Goal: Find specific page/section: Find specific page/section

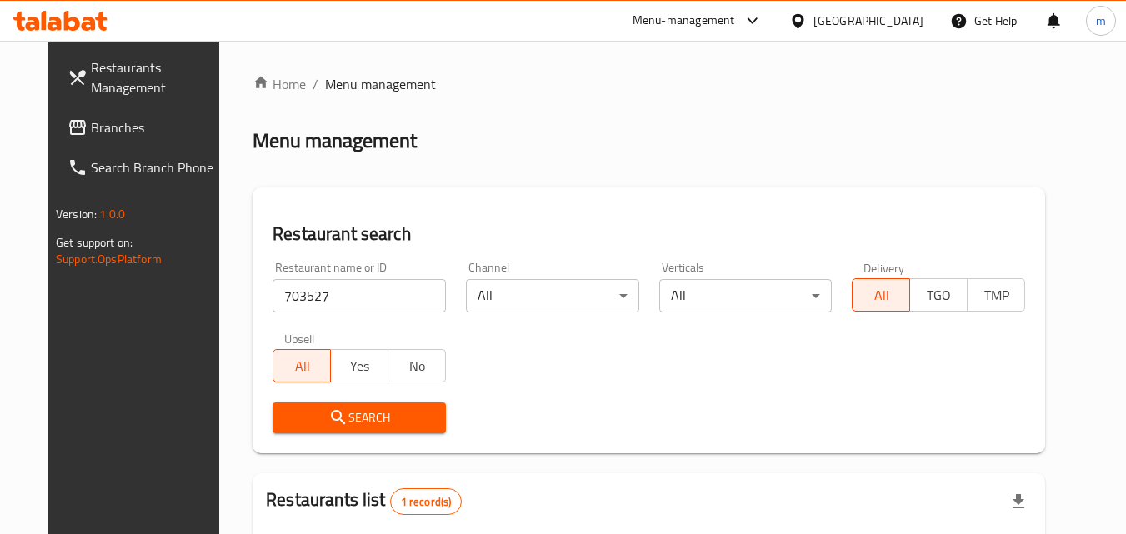
scroll to position [195, 0]
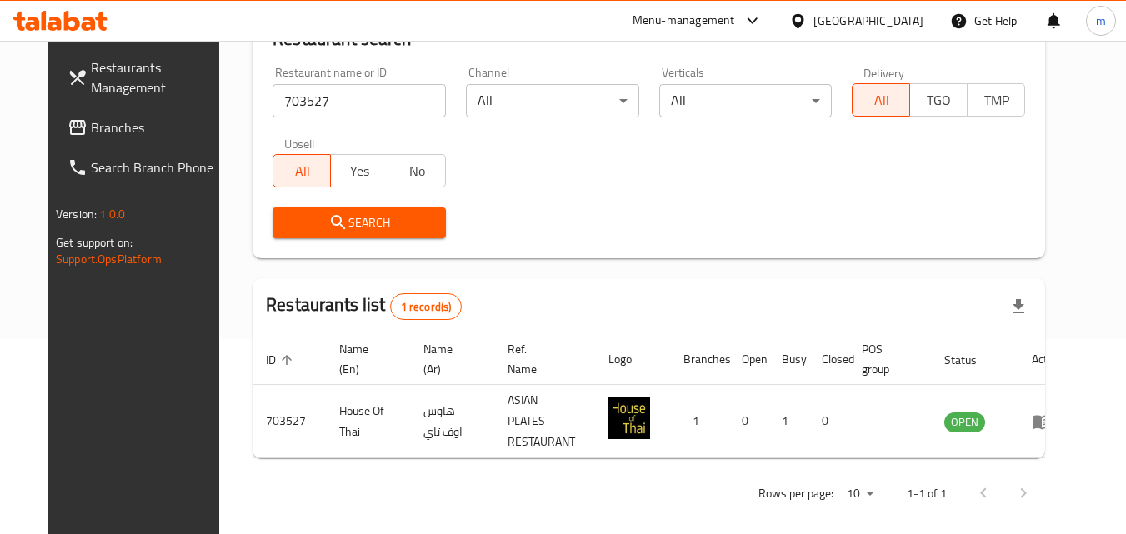
click at [91, 123] on span "Branches" at bounding box center [157, 128] width 132 height 20
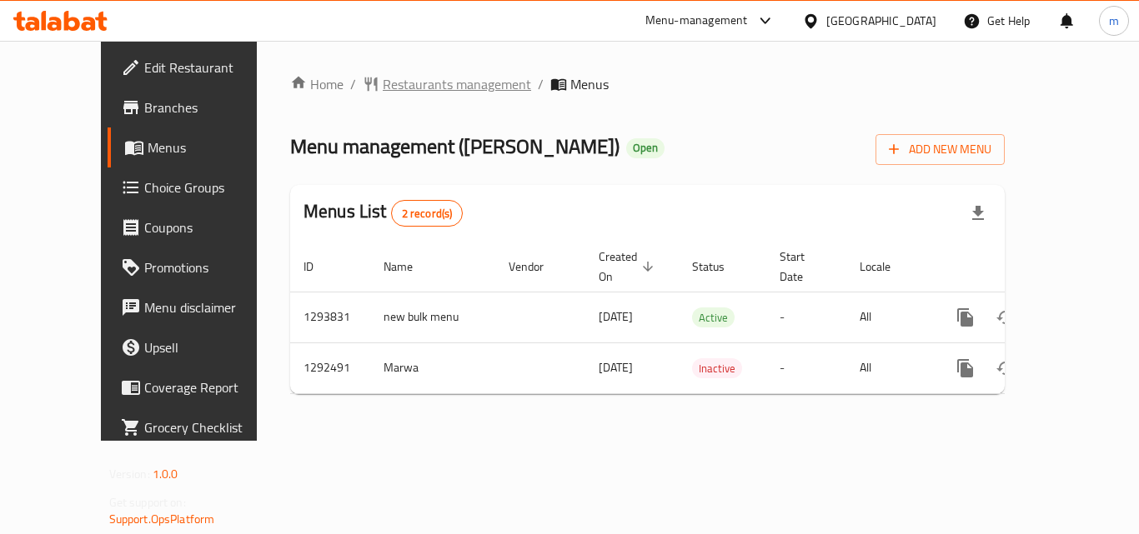
click at [383, 86] on span "Restaurants management" at bounding box center [457, 84] width 148 height 20
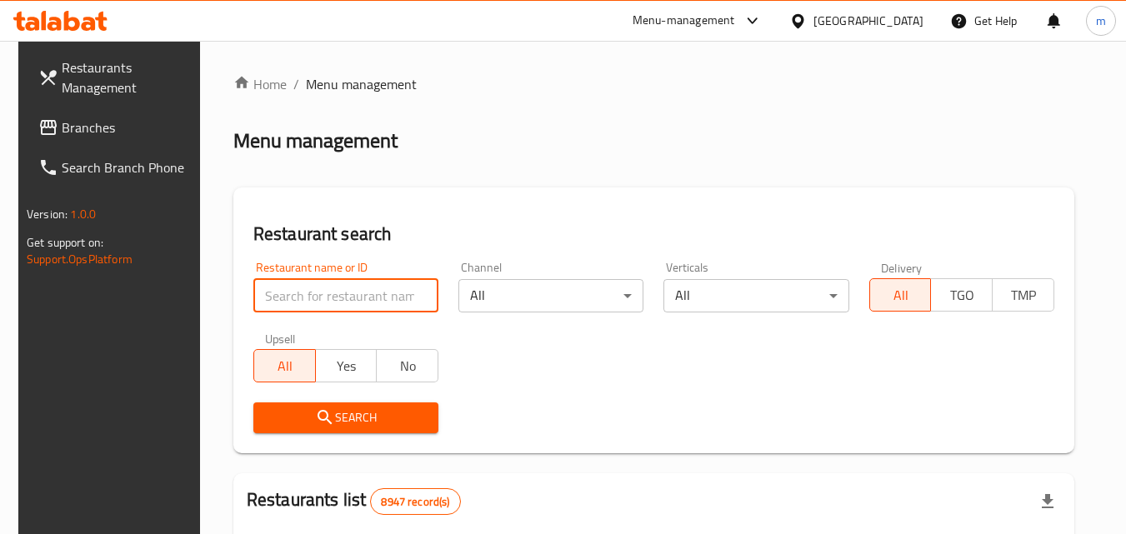
click at [351, 283] on input "search" at bounding box center [345, 295] width 185 height 33
paste input "699001"
type input "699001"
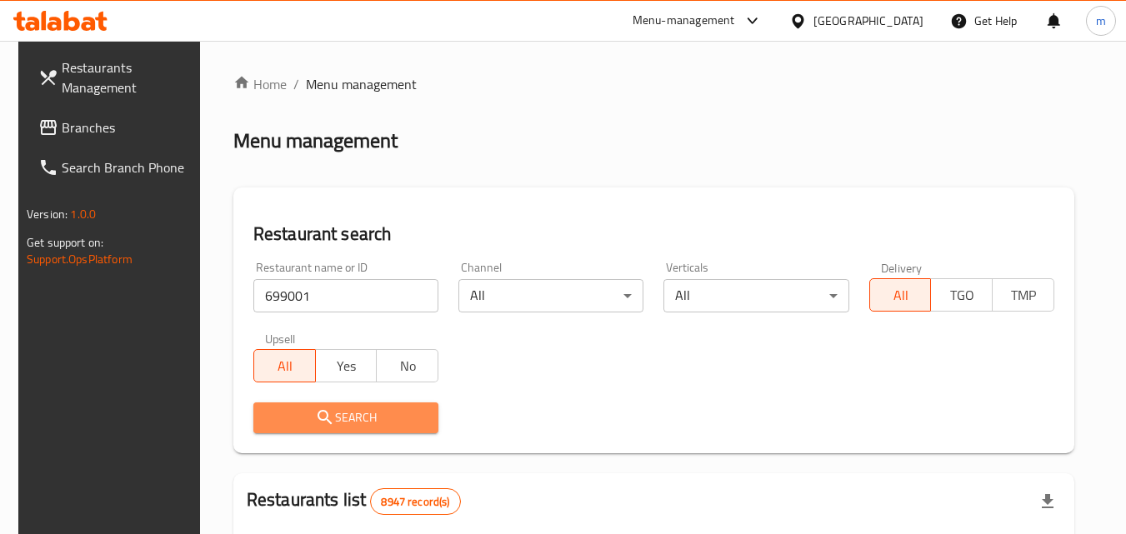
click at [348, 403] on button "Search" at bounding box center [345, 418] width 185 height 31
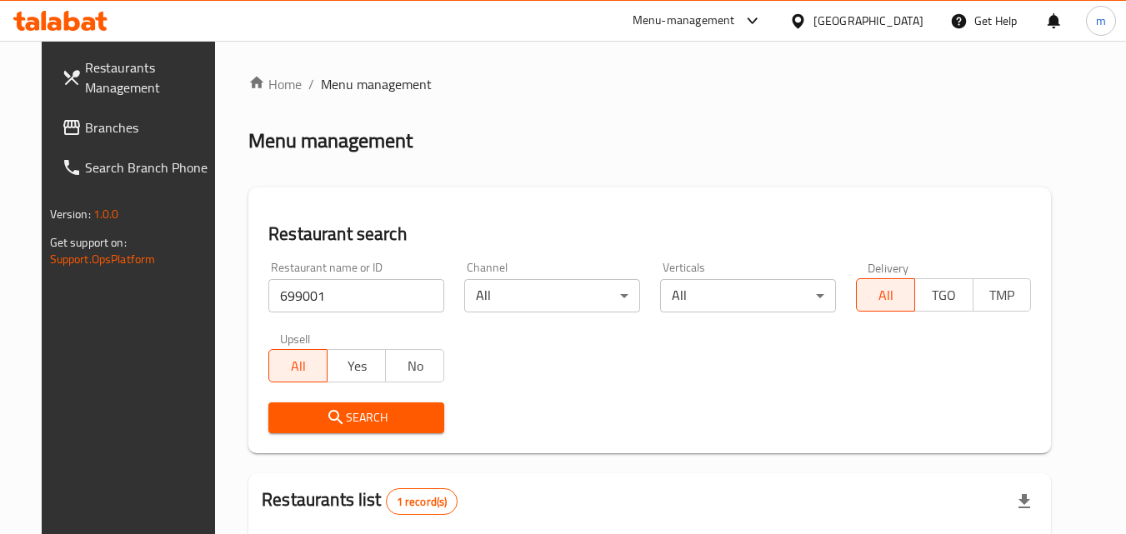
click at [99, 123] on span "Branches" at bounding box center [151, 128] width 132 height 20
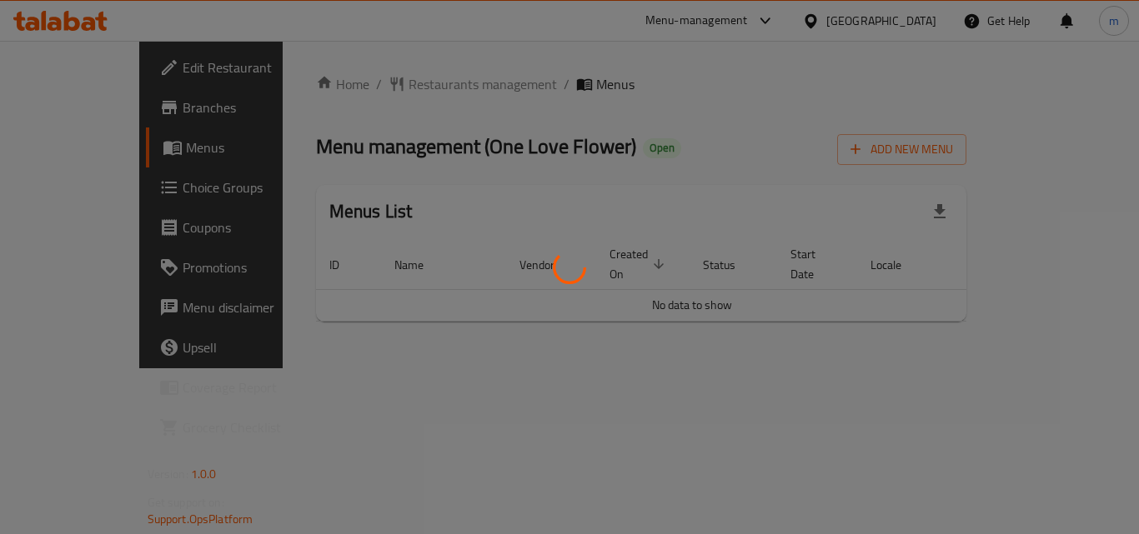
click at [394, 83] on div at bounding box center [569, 267] width 1139 height 534
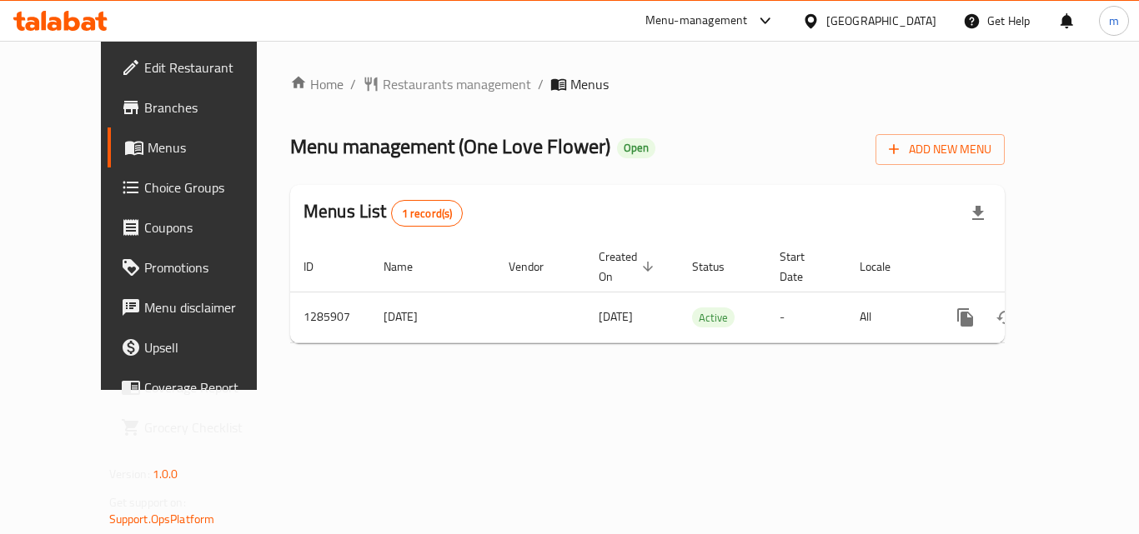
click at [394, 83] on span "Restaurants management" at bounding box center [457, 84] width 148 height 20
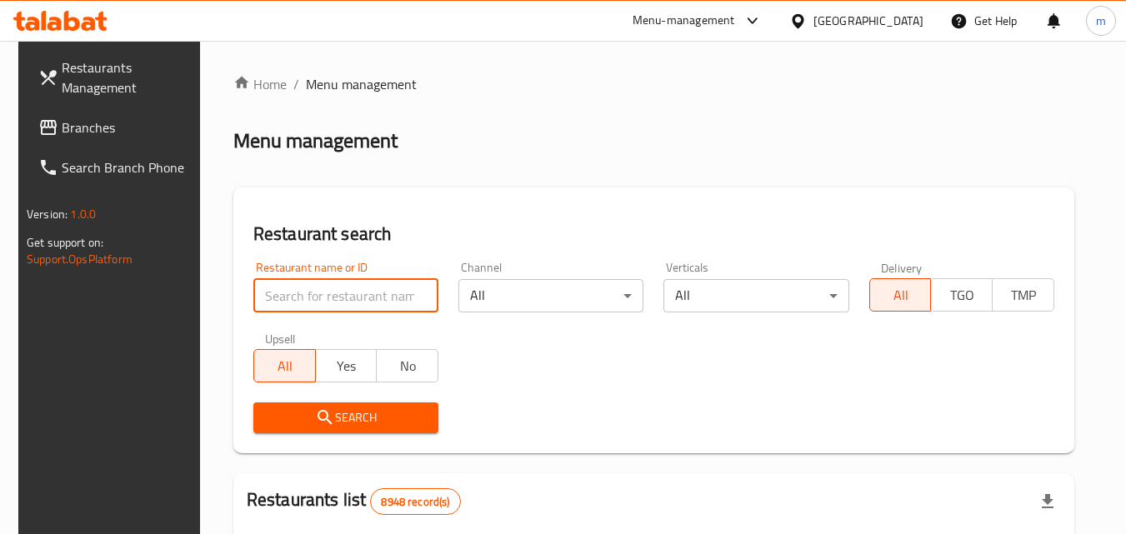
click at [331, 296] on input "search" at bounding box center [345, 295] width 185 height 33
paste input "696141"
type input "696141"
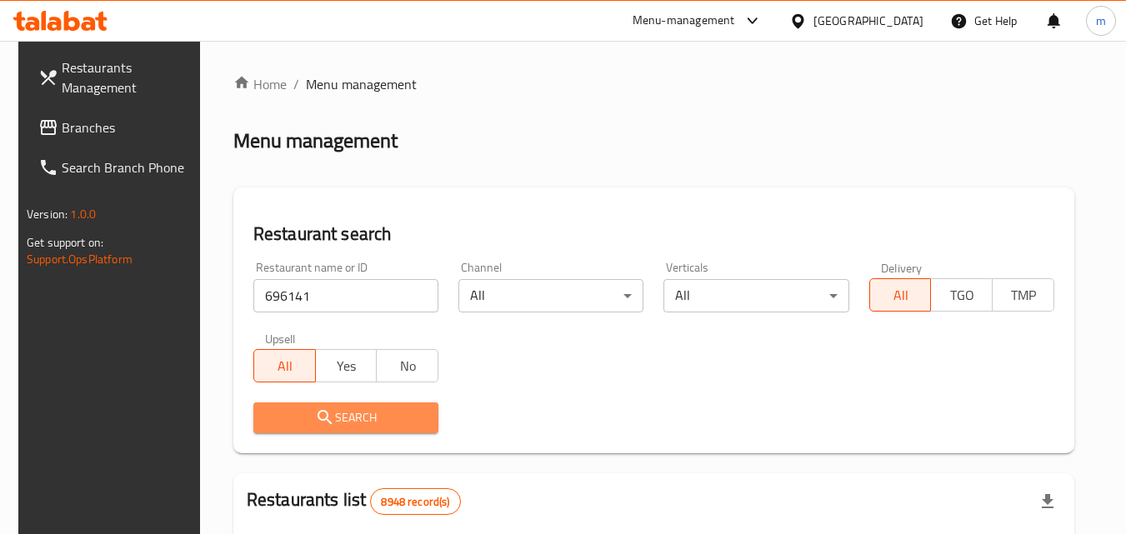
click at [340, 417] on span "Search" at bounding box center [346, 418] width 158 height 21
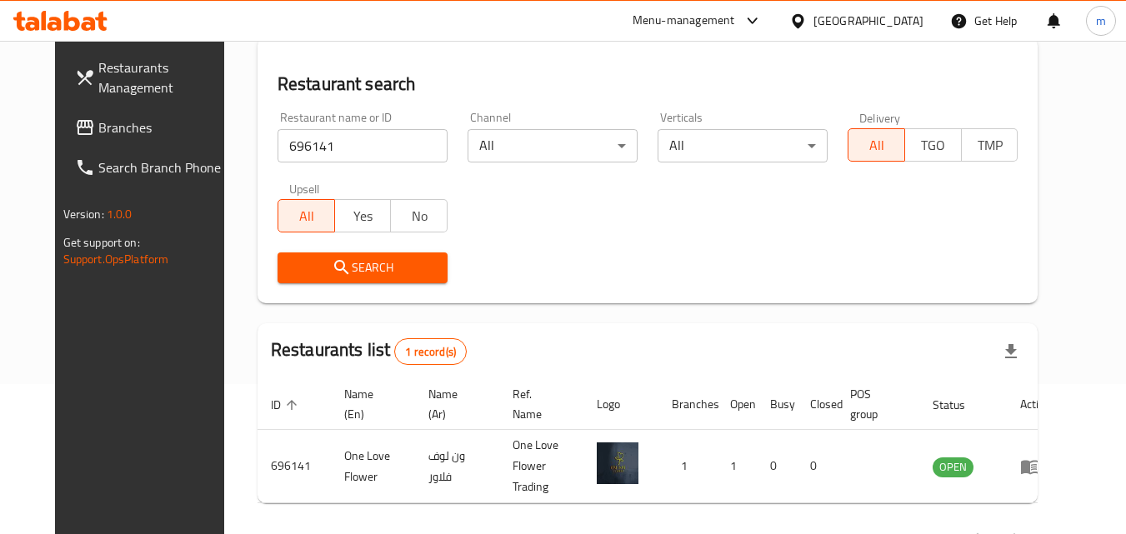
scroll to position [195, 0]
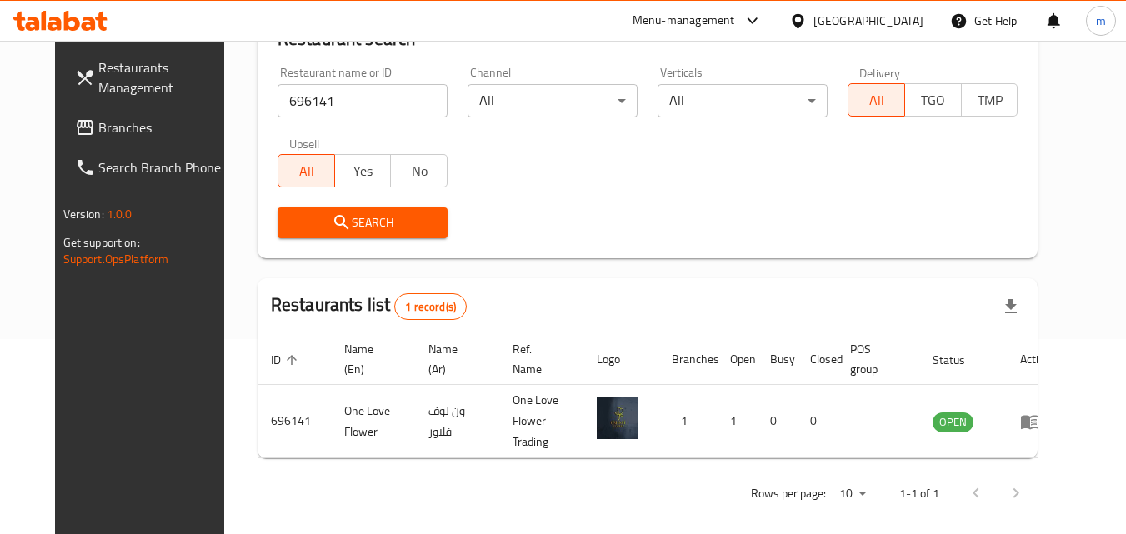
click at [98, 123] on span "Branches" at bounding box center [164, 128] width 132 height 20
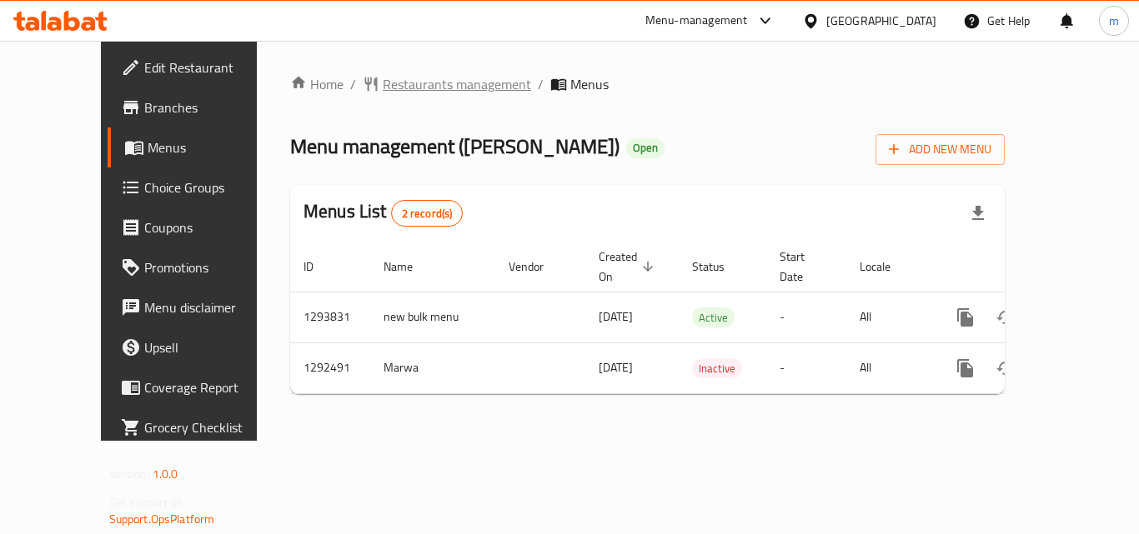
click at [383, 88] on span "Restaurants management" at bounding box center [457, 84] width 148 height 20
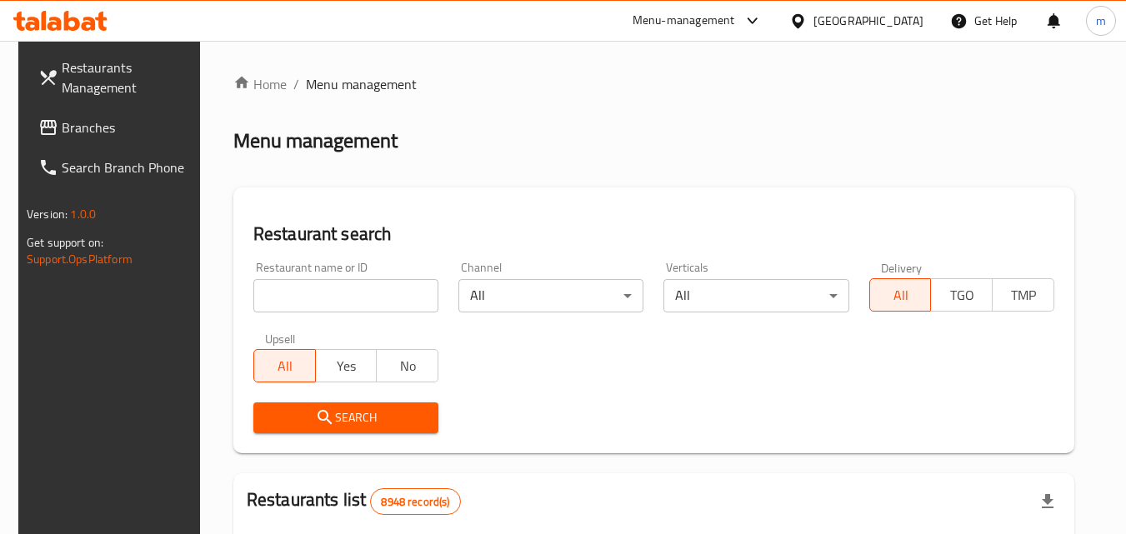
click at [347, 286] on input "search" at bounding box center [345, 295] width 185 height 33
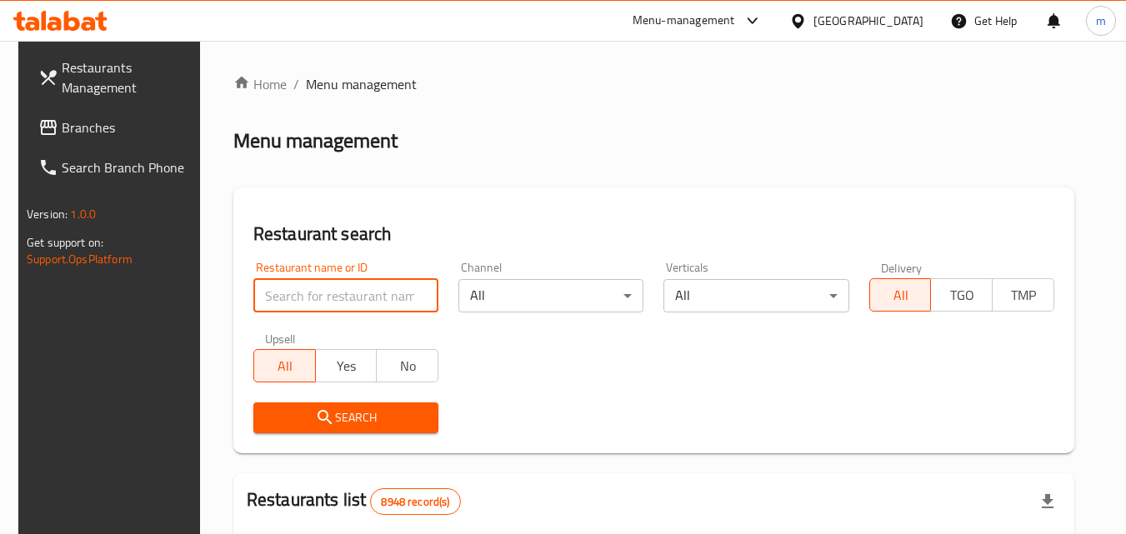
paste input "699001"
type input "699001"
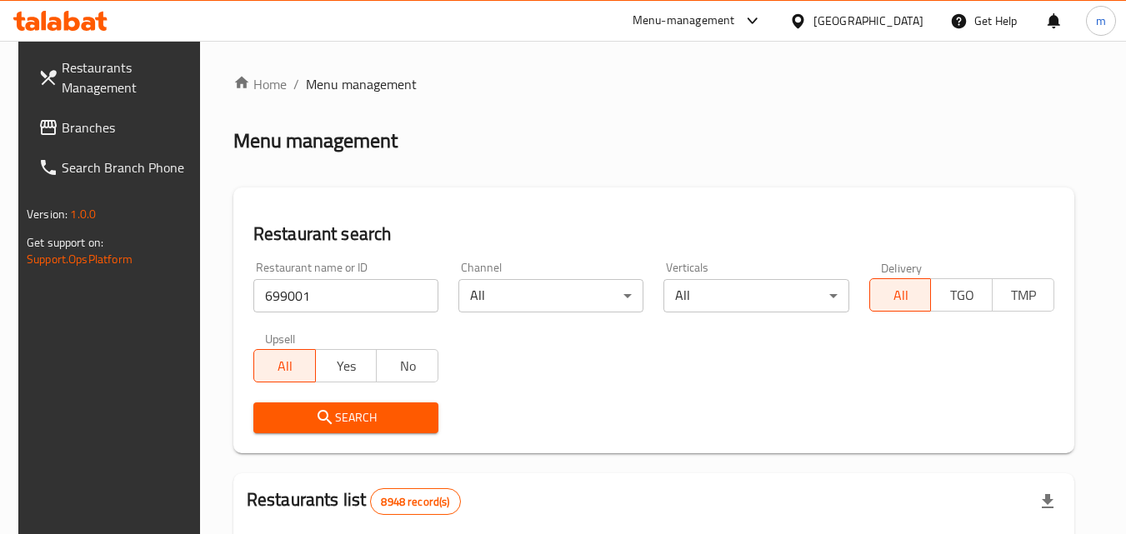
scroll to position [83, 0]
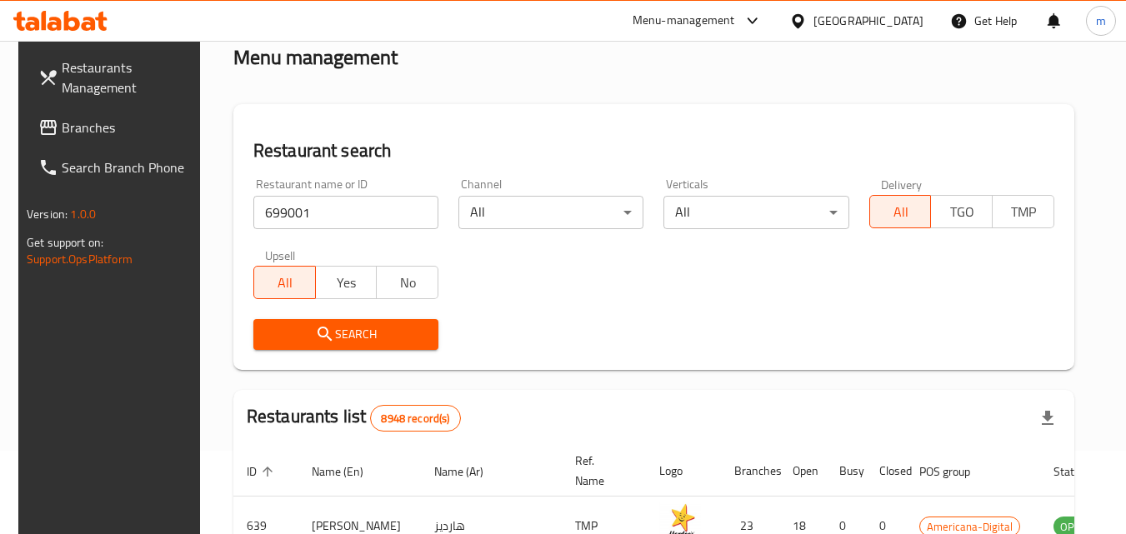
click at [348, 333] on span "Search" at bounding box center [346, 334] width 158 height 21
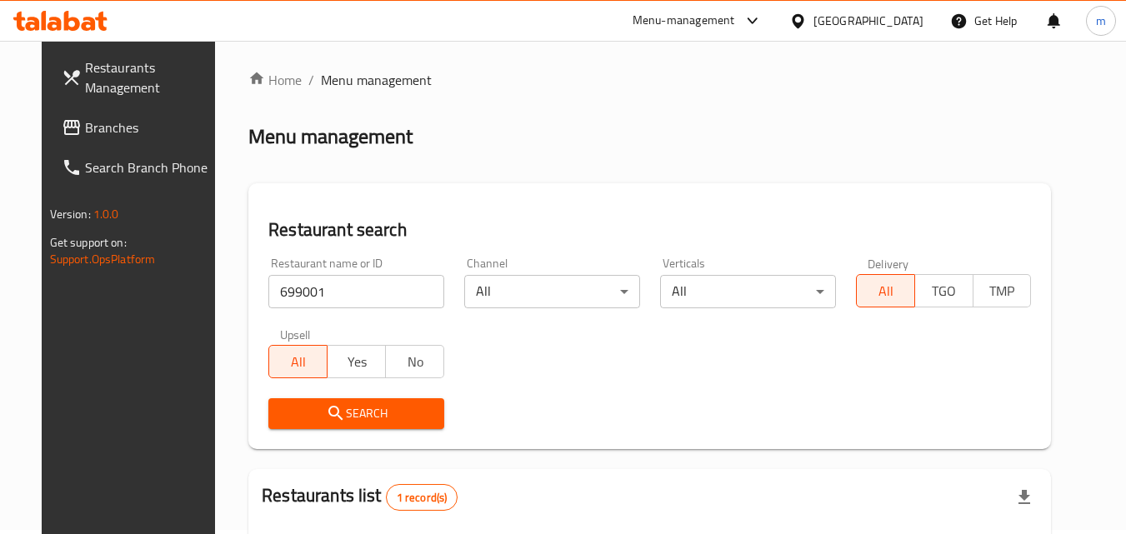
scroll to position [0, 0]
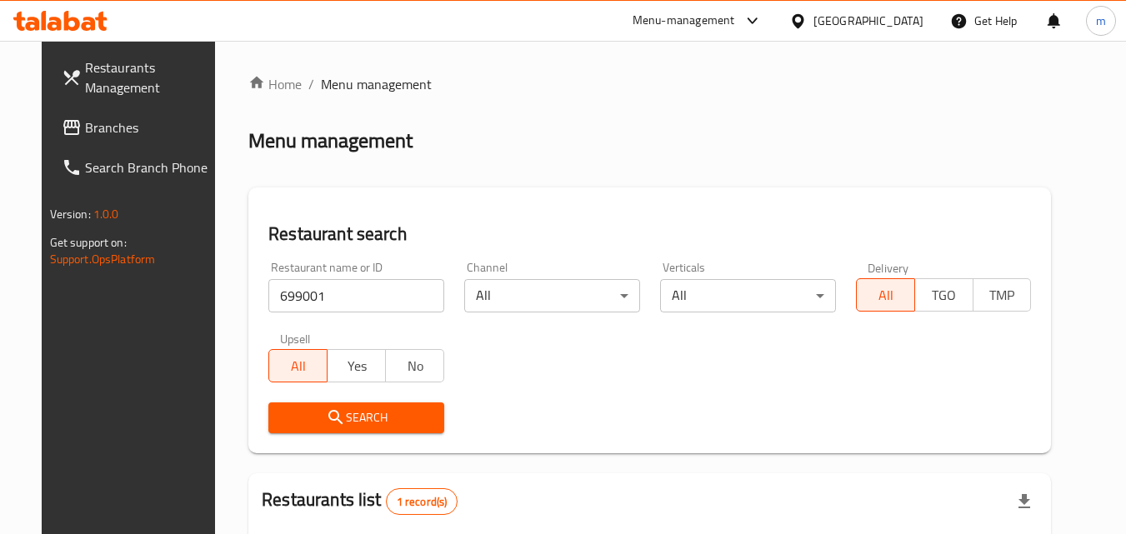
click at [111, 124] on span "Branches" at bounding box center [151, 128] width 132 height 20
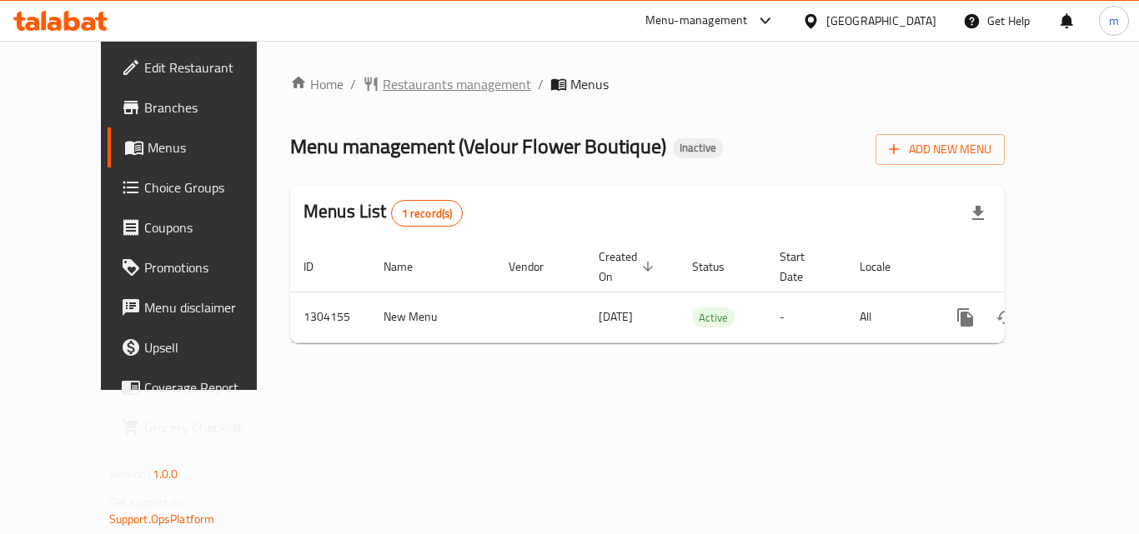
click at [412, 86] on span "Restaurants management" at bounding box center [457, 84] width 148 height 20
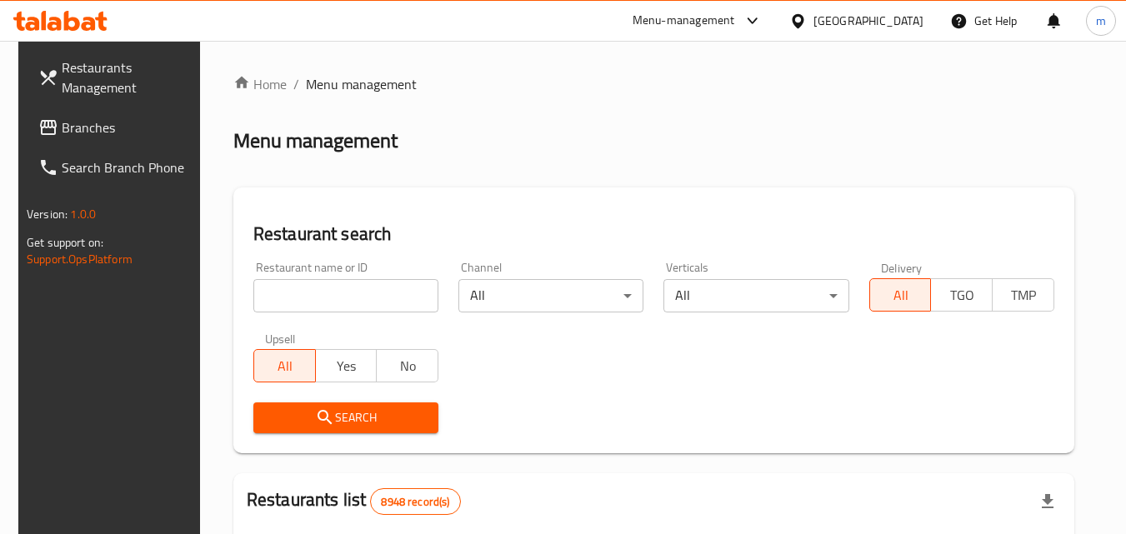
click at [346, 292] on input "search" at bounding box center [345, 295] width 185 height 33
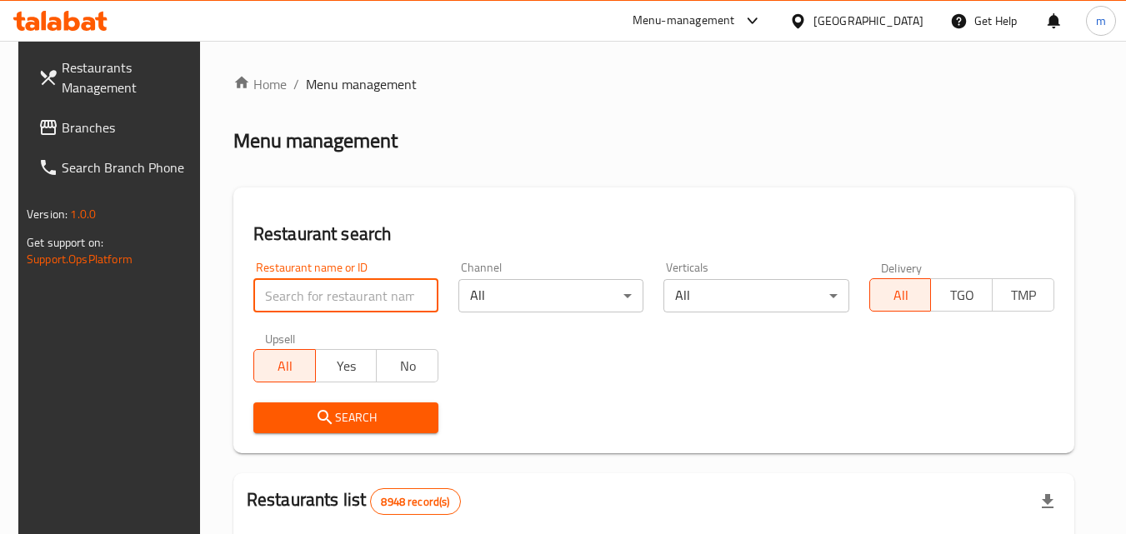
paste input "703085"
type input "703085"
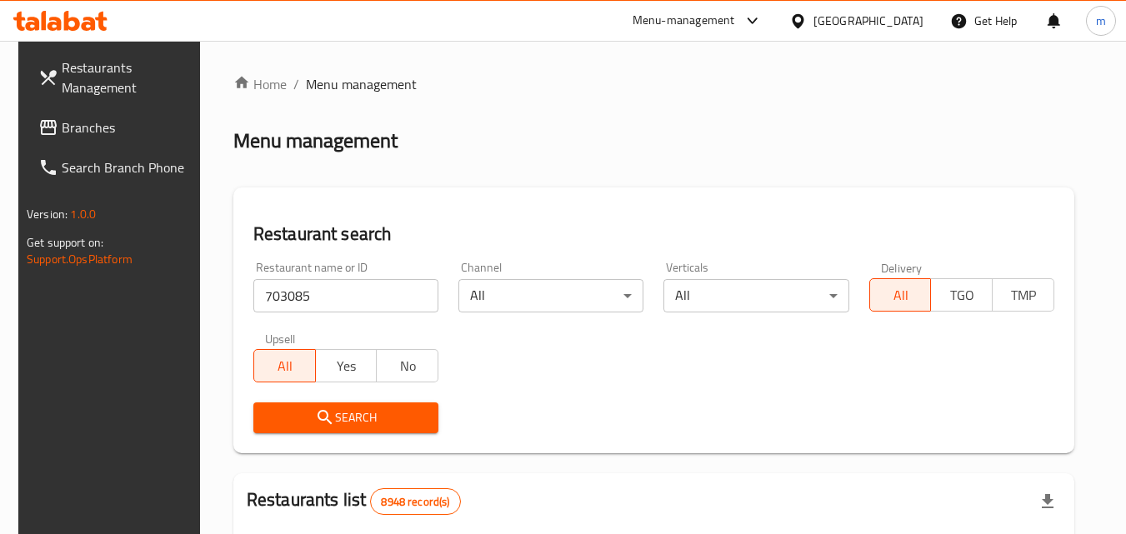
click at [373, 410] on span "Search" at bounding box center [346, 418] width 158 height 21
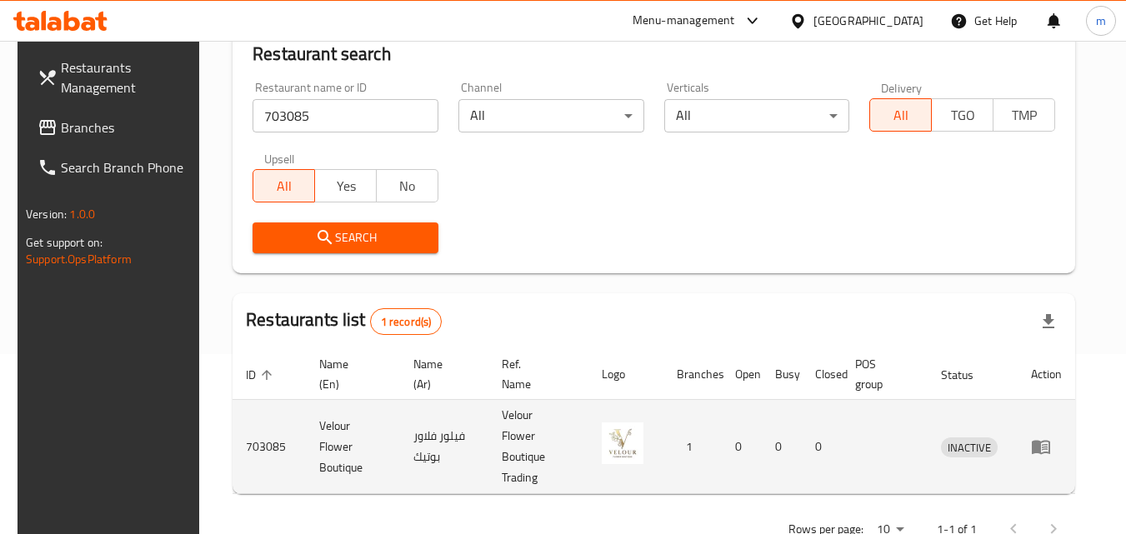
scroll to position [209, 0]
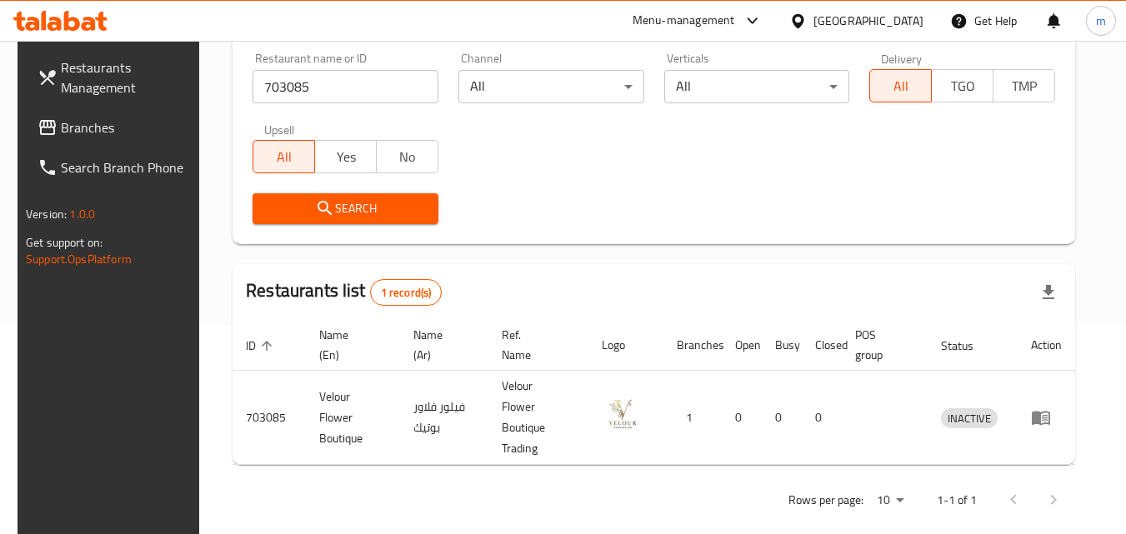
click at [394, 210] on span "Search" at bounding box center [345, 208] width 159 height 21
click at [79, 125] on span "Branches" at bounding box center [127, 128] width 132 height 20
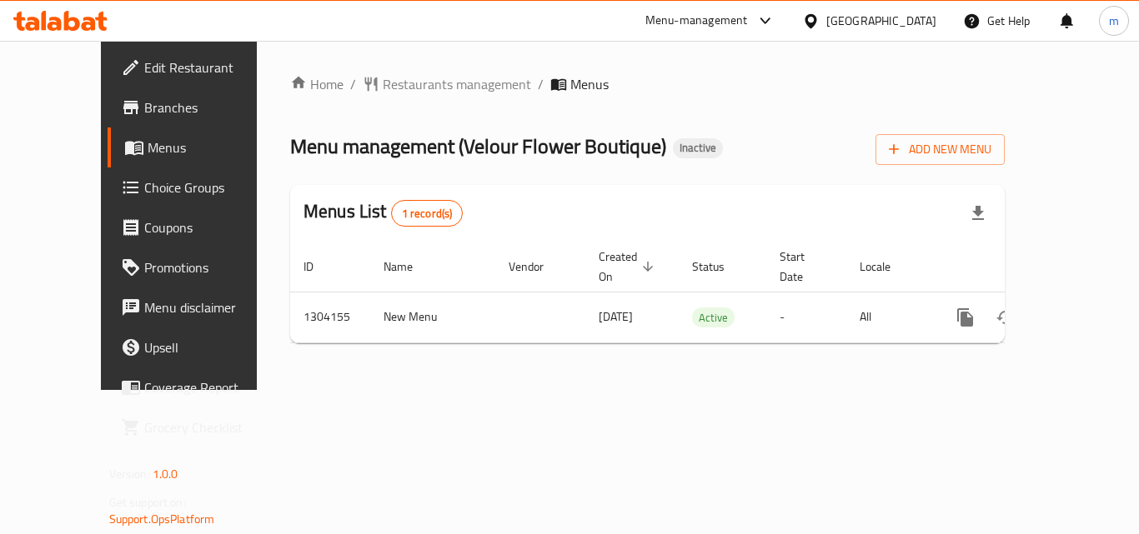
click at [914, 15] on div "[GEOGRAPHIC_DATA]" at bounding box center [881, 21] width 110 height 18
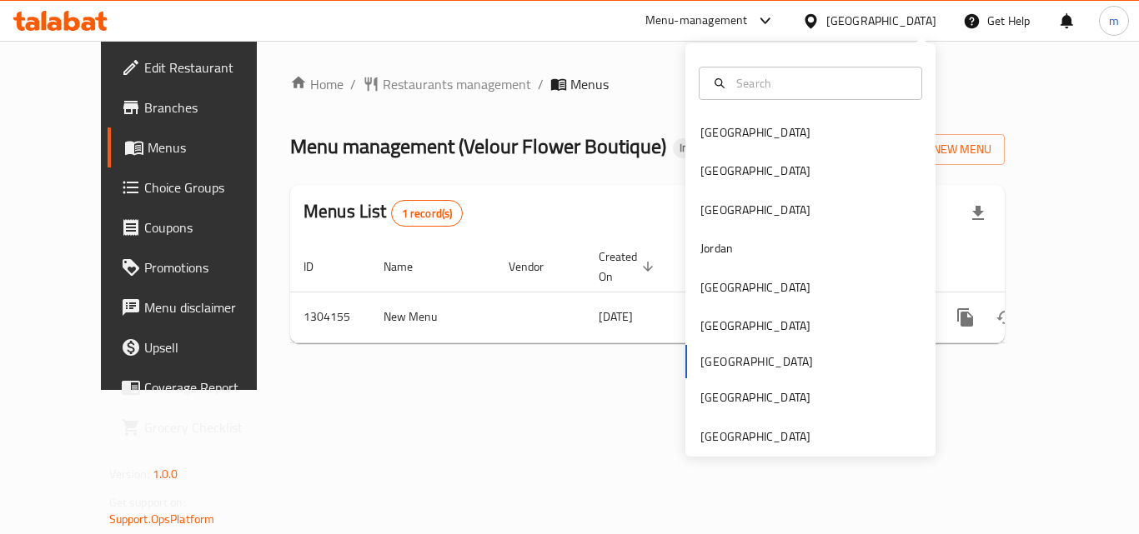
click at [919, 26] on div "[GEOGRAPHIC_DATA]" at bounding box center [881, 21] width 110 height 18
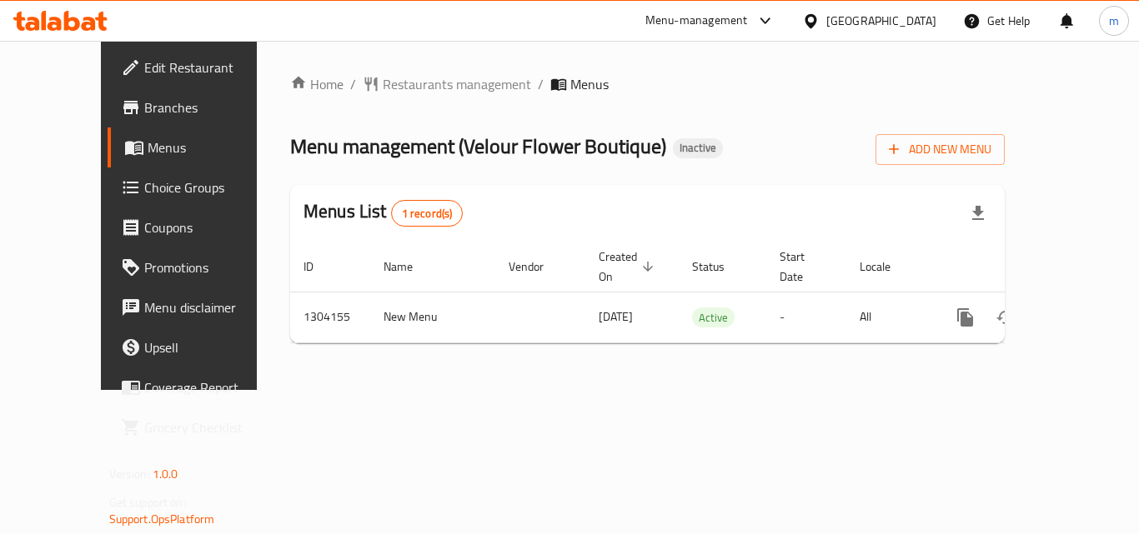
click at [819, 27] on icon at bounding box center [811, 22] width 18 height 18
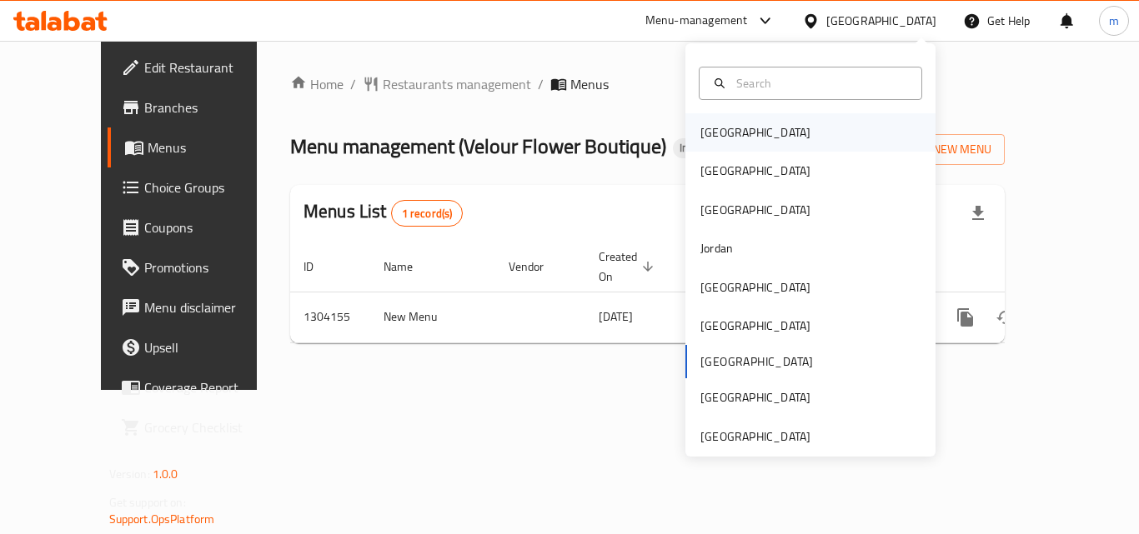
click at [764, 137] on div "[GEOGRAPHIC_DATA]" at bounding box center [810, 132] width 250 height 38
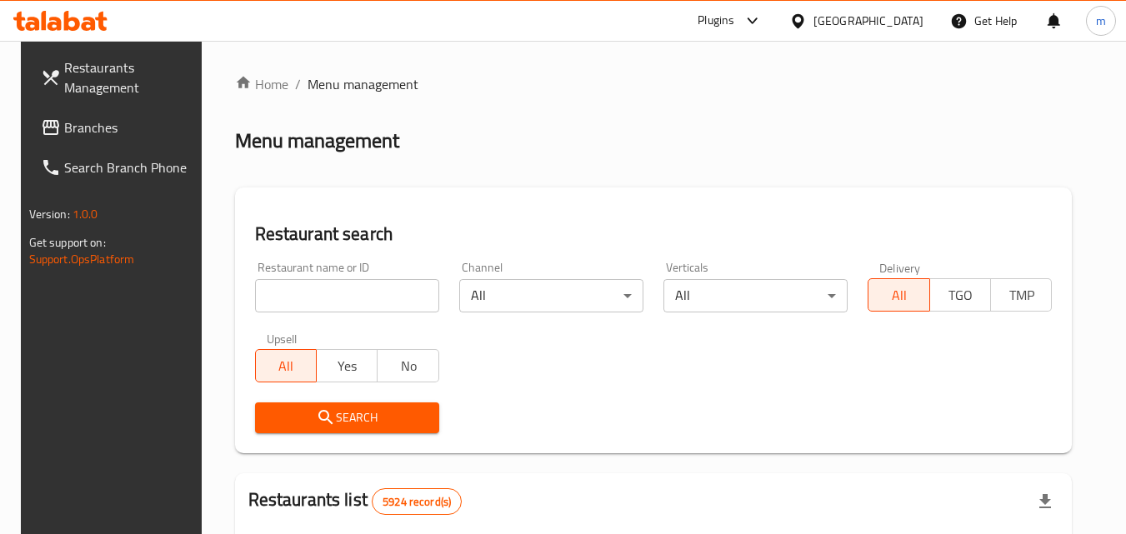
click at [78, 123] on span "Branches" at bounding box center [130, 128] width 132 height 20
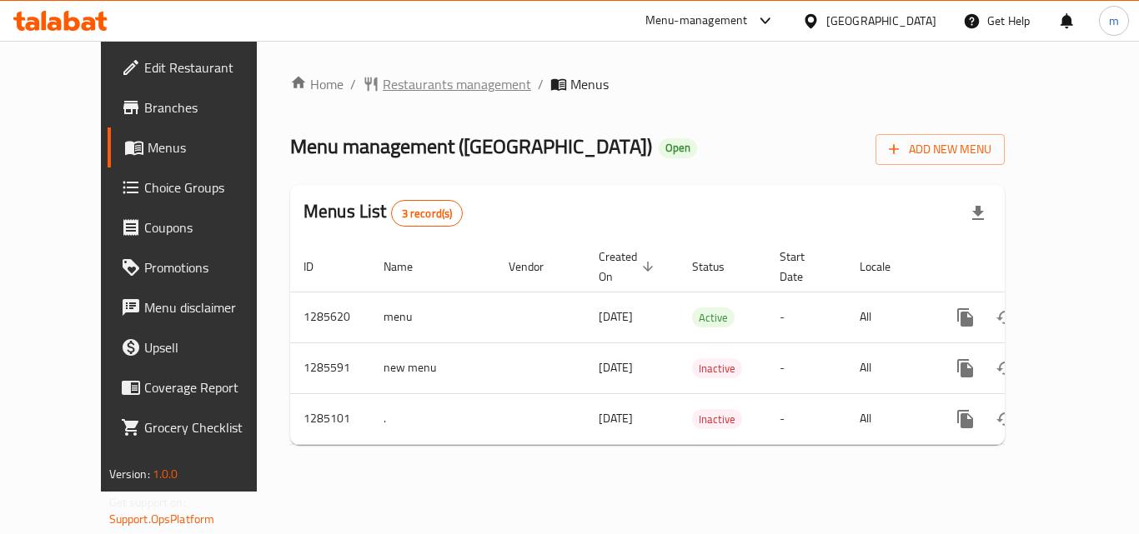
click at [383, 77] on span "Restaurants management" at bounding box center [457, 84] width 148 height 20
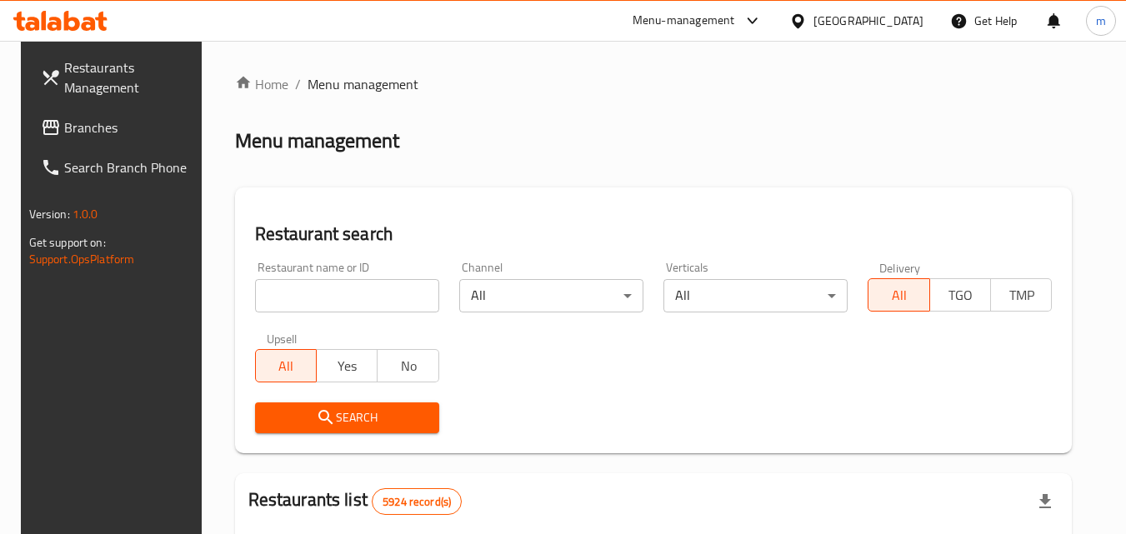
click at [324, 294] on input "search" at bounding box center [347, 295] width 184 height 33
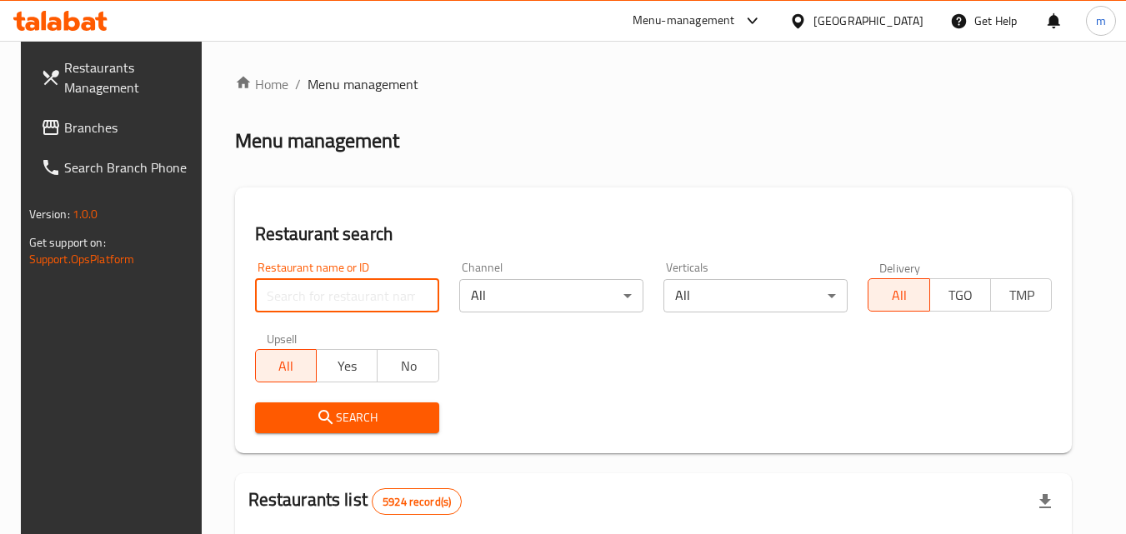
paste input "695700"
type input "695700"
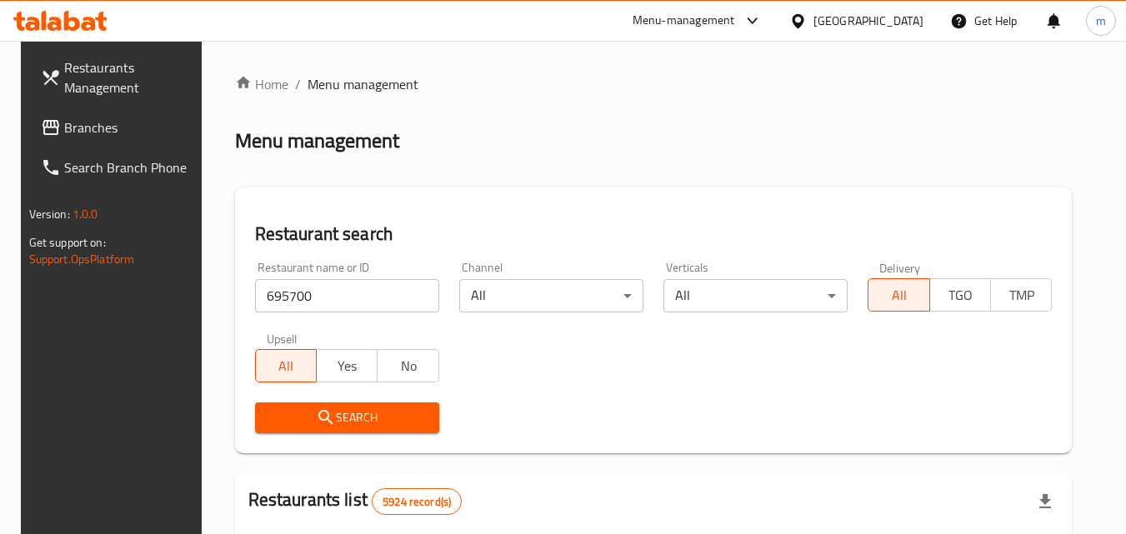
click at [328, 423] on span "Search" at bounding box center [347, 418] width 158 height 21
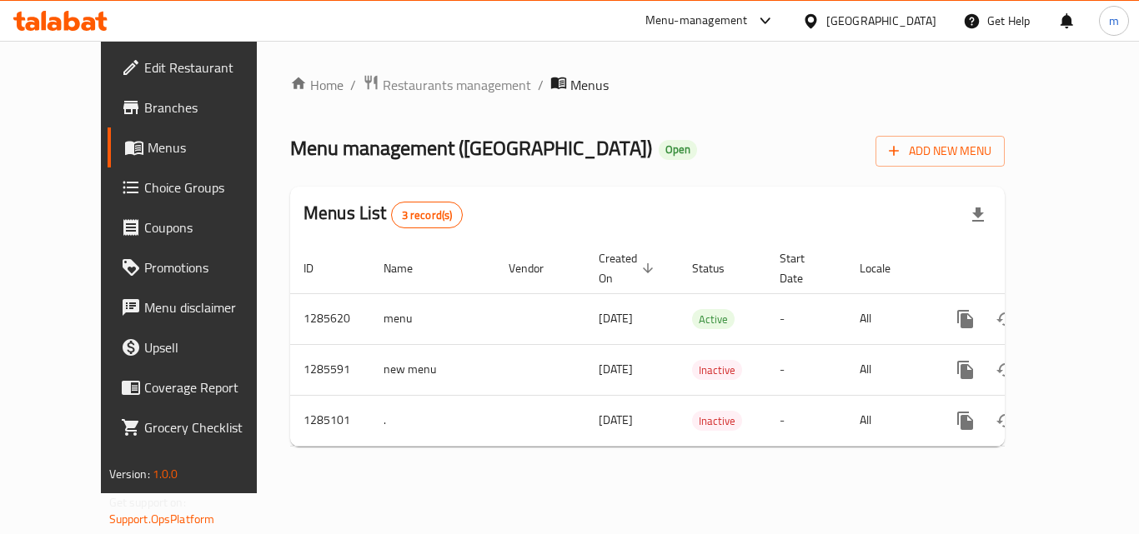
click at [946, 15] on div "Bahrain" at bounding box center [869, 21] width 161 height 40
click at [913, 22] on div "Bahrain" at bounding box center [881, 21] width 110 height 18
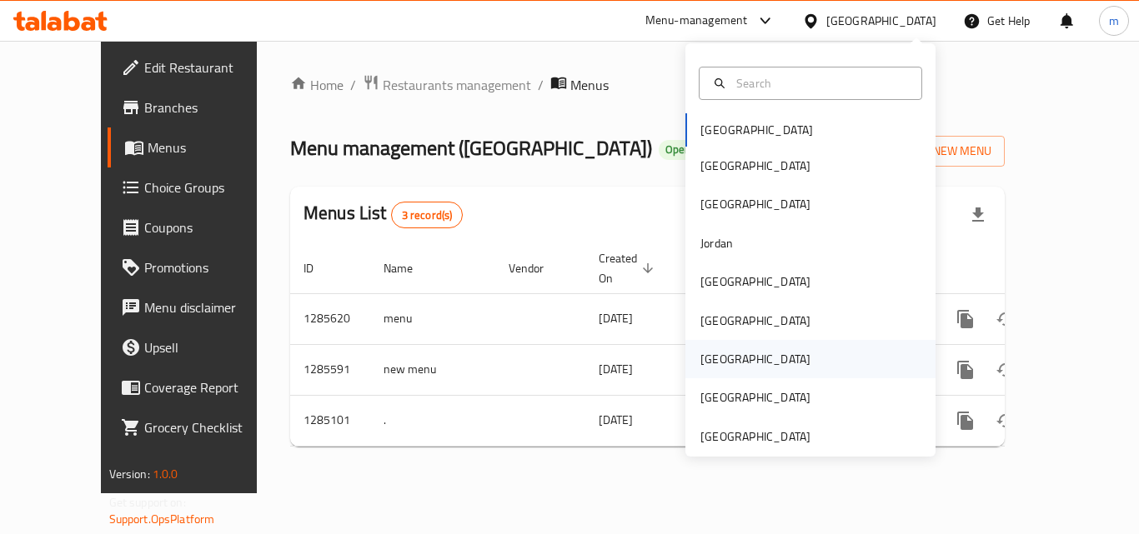
click at [720, 351] on div "[GEOGRAPHIC_DATA]" at bounding box center [755, 359] width 137 height 38
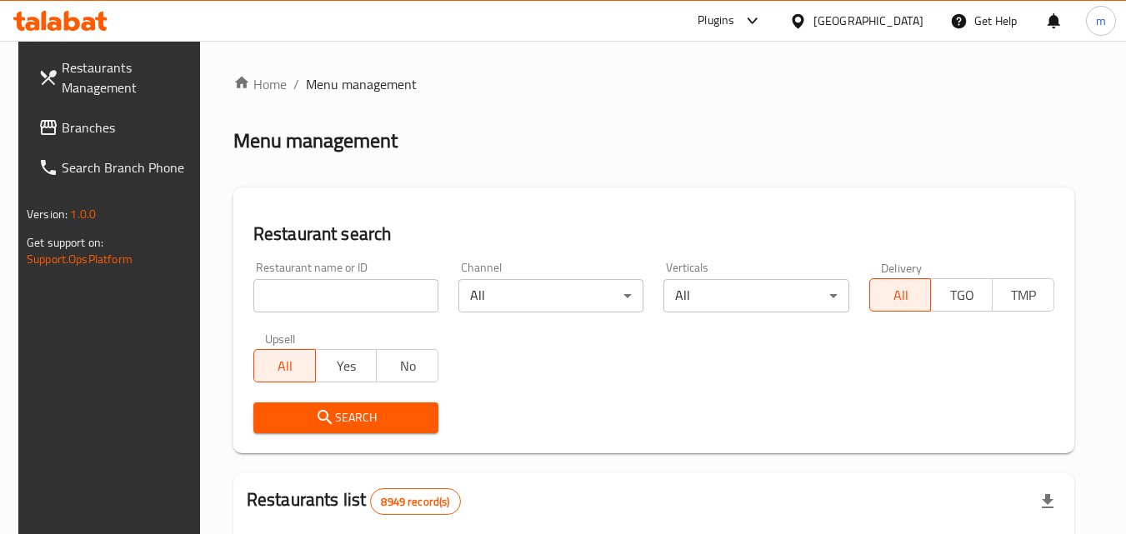
click at [83, 126] on span "Branches" at bounding box center [128, 128] width 132 height 20
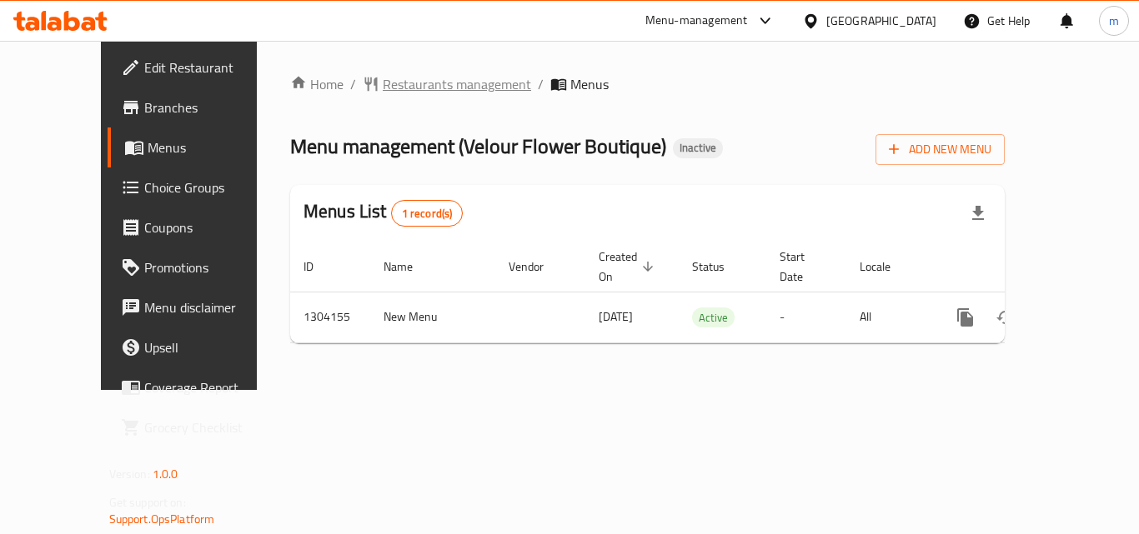
click at [408, 76] on span "Restaurants management" at bounding box center [457, 84] width 148 height 20
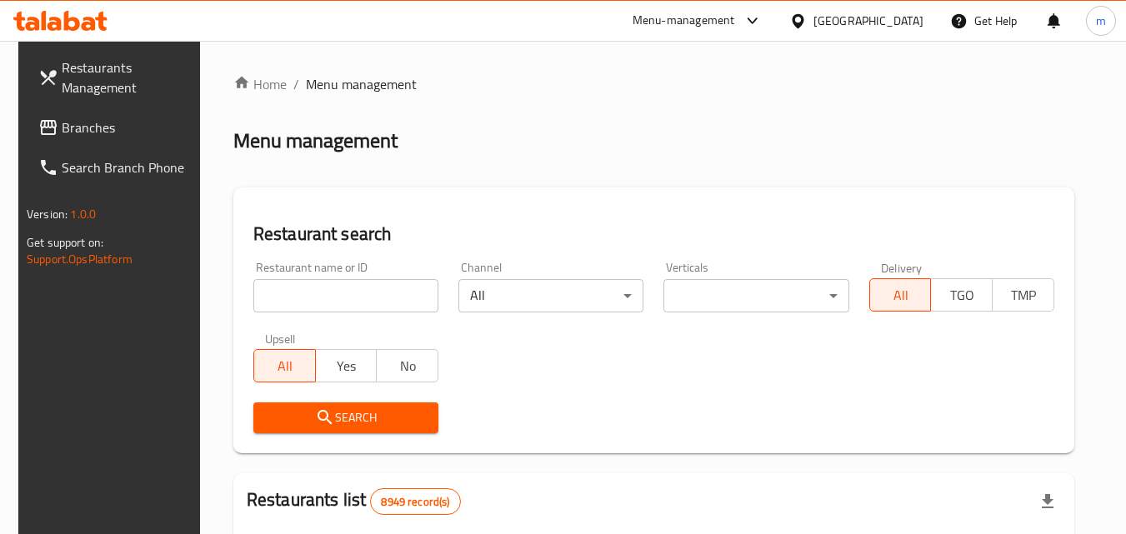
click at [340, 296] on input "search" at bounding box center [345, 295] width 185 height 33
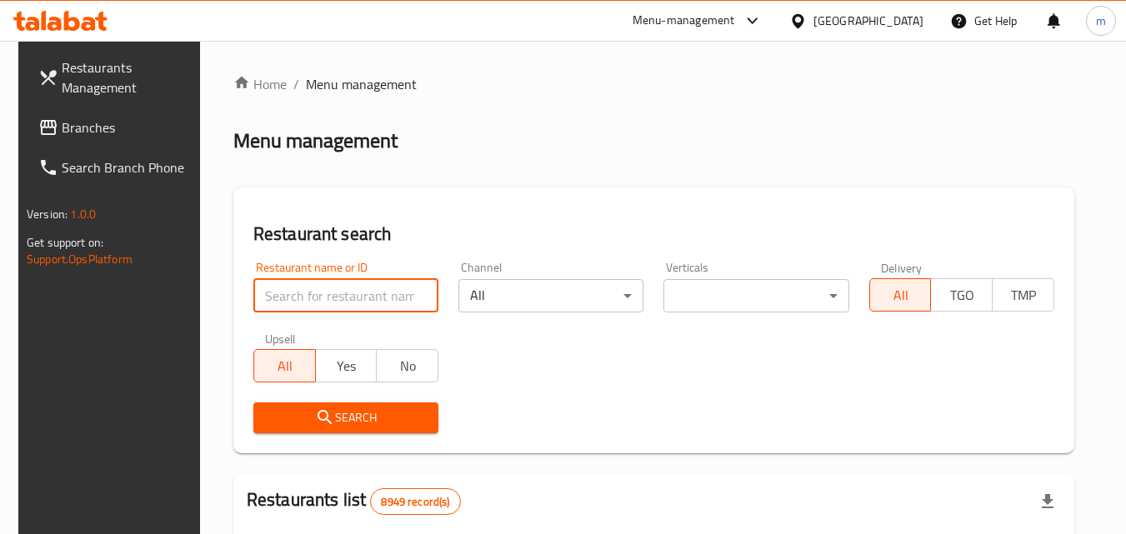
paste input "703085"
type input "703085"
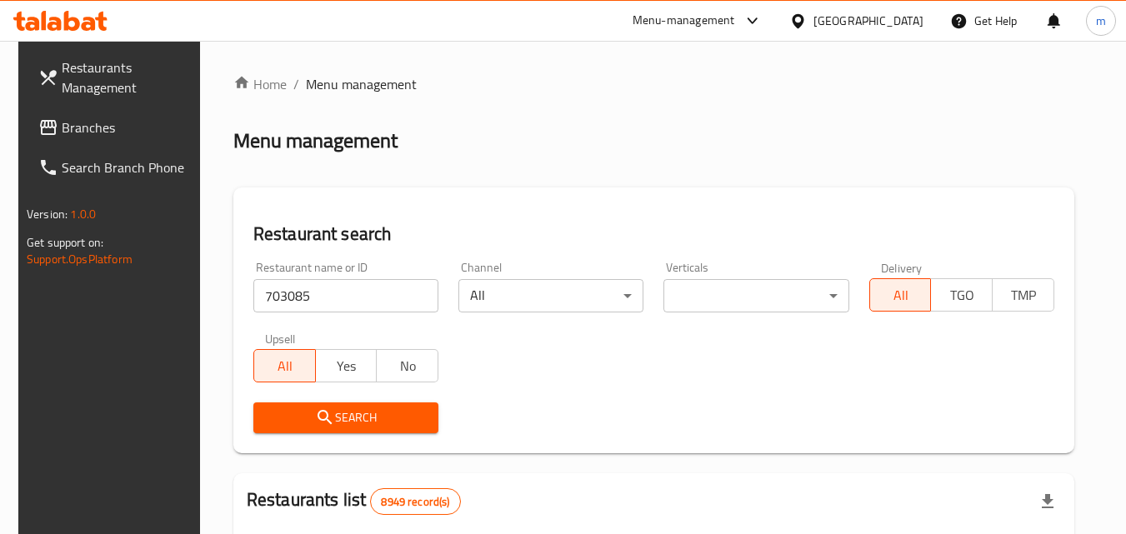
click at [351, 414] on span "Search" at bounding box center [346, 418] width 158 height 21
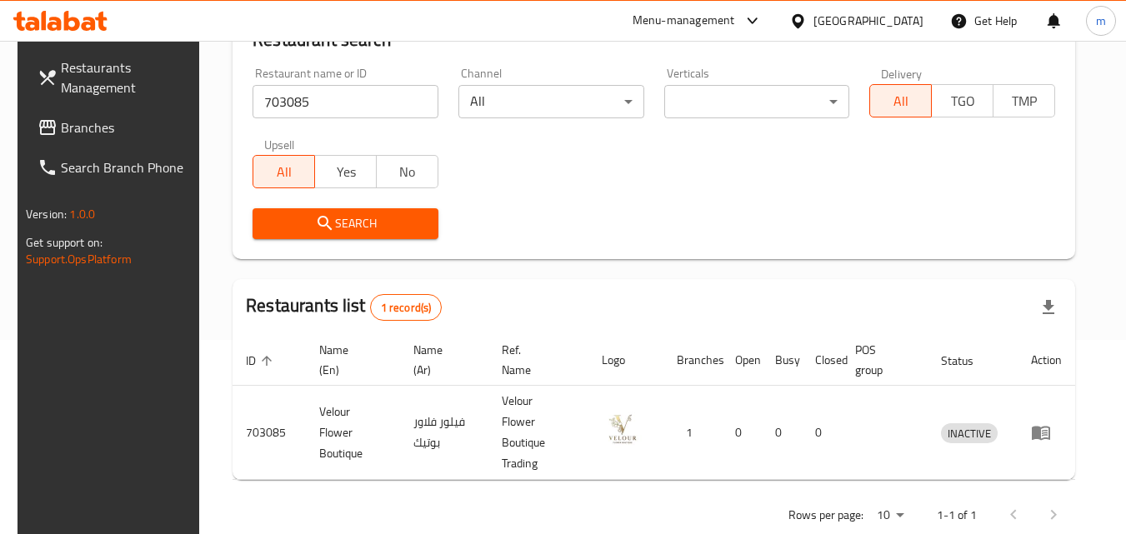
scroll to position [209, 0]
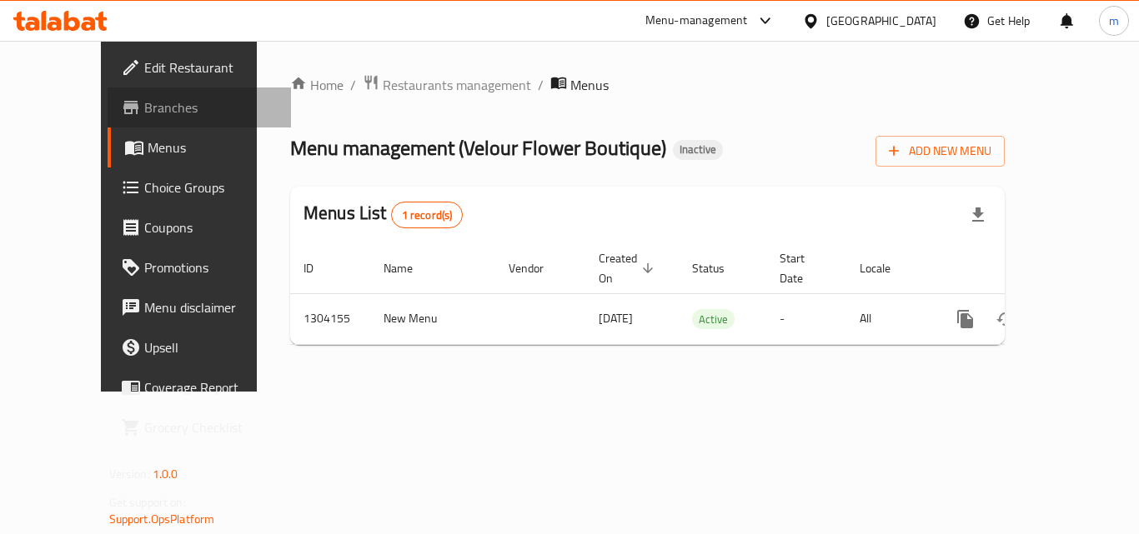
click at [144, 104] on span "Branches" at bounding box center [210, 108] width 133 height 20
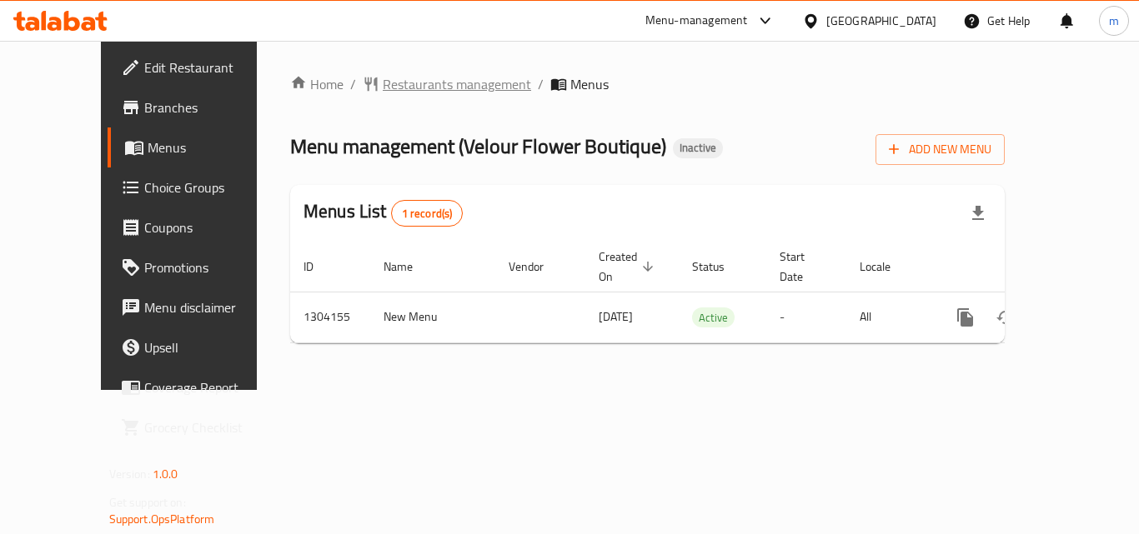
click at [383, 81] on span "Restaurants management" at bounding box center [457, 84] width 148 height 20
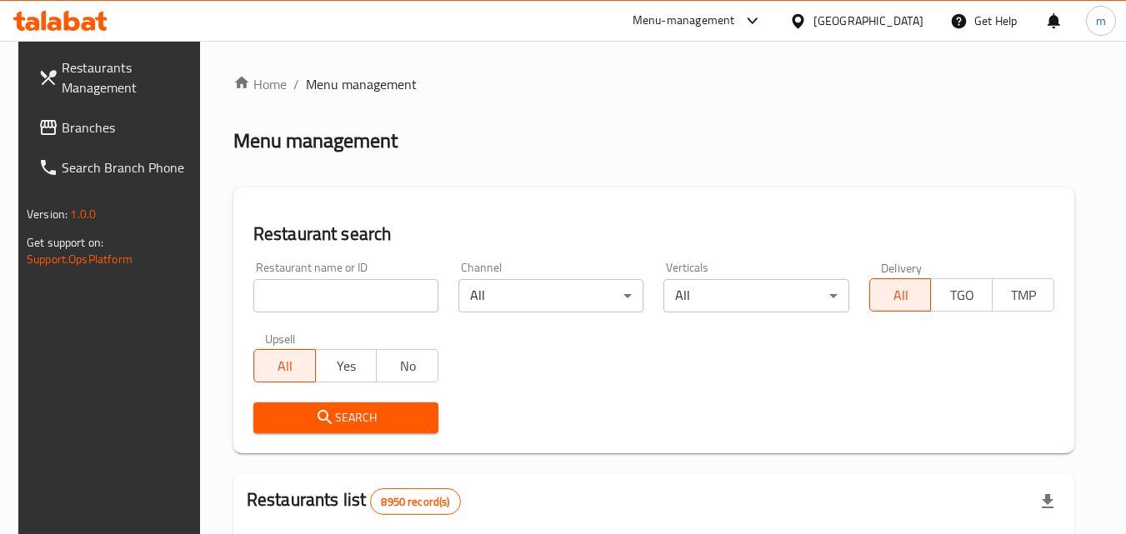
click at [363, 300] on input "search" at bounding box center [345, 295] width 185 height 33
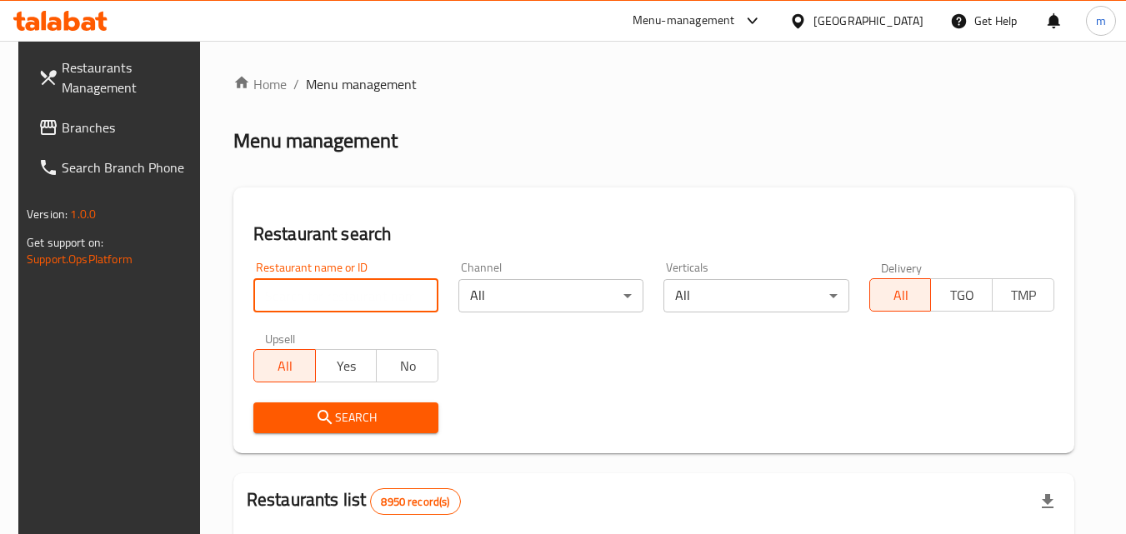
paste input "703085"
type input "703085"
click button "Search" at bounding box center [345, 418] width 185 height 31
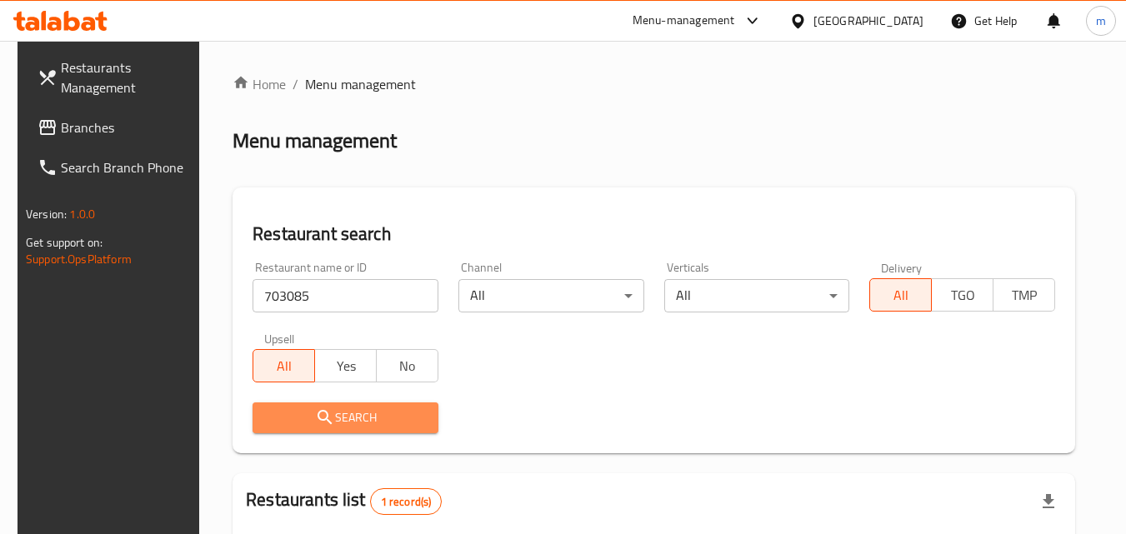
click at [388, 416] on span "Search" at bounding box center [345, 418] width 159 height 21
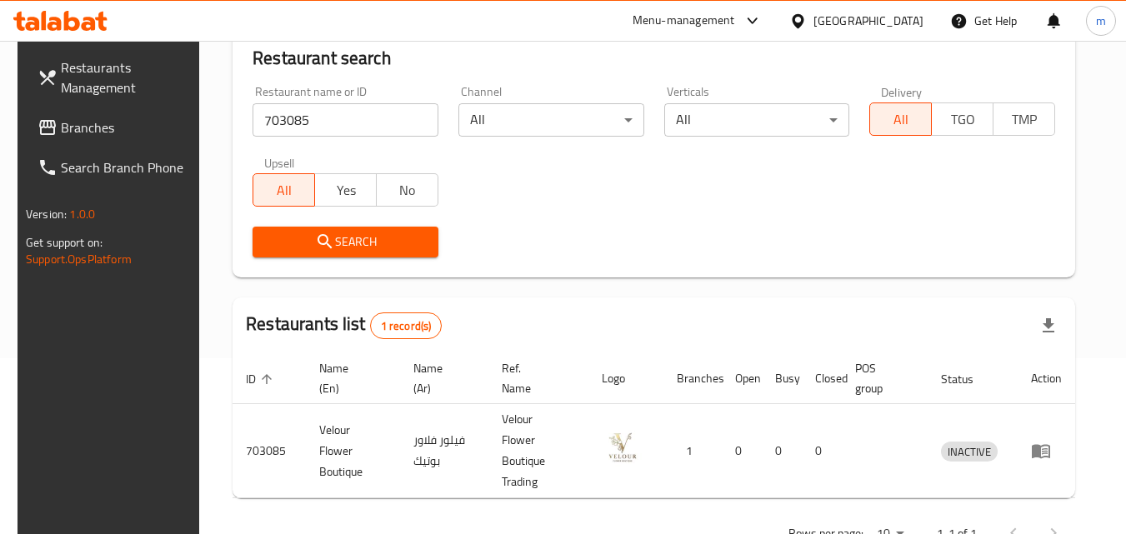
scroll to position [209, 0]
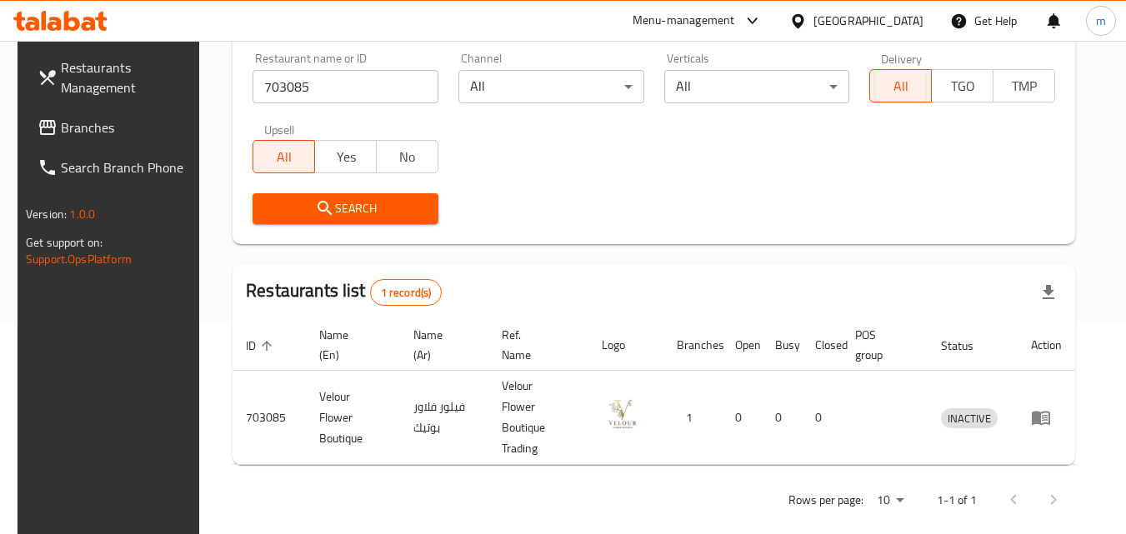
click at [273, 181] on div "Upsell All Yes No" at bounding box center [346, 148] width 206 height 70
click at [279, 200] on span "Search" at bounding box center [345, 208] width 159 height 21
click at [78, 123] on span "Branches" at bounding box center [127, 128] width 132 height 20
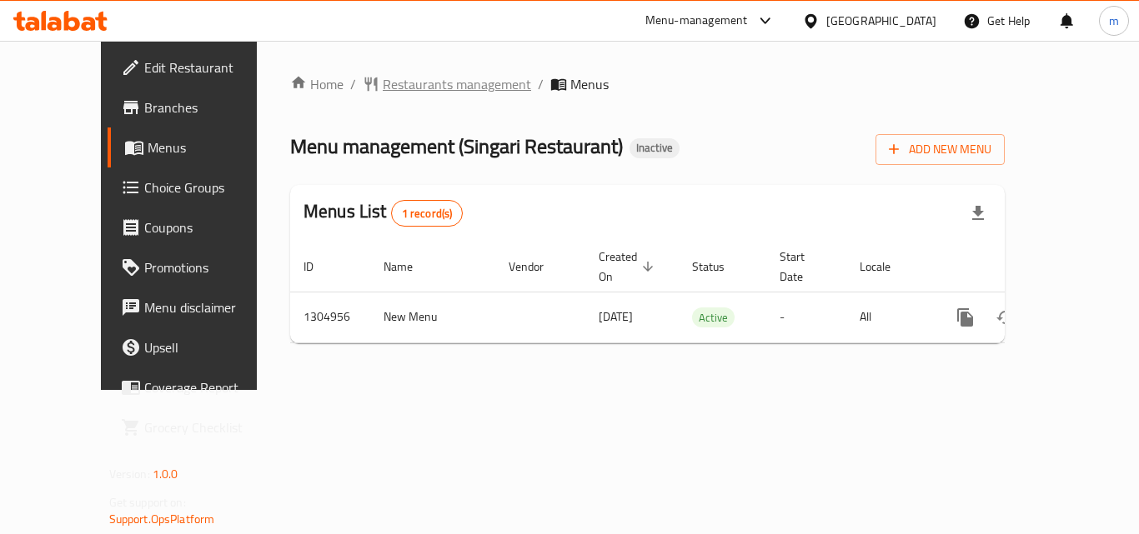
click at [393, 80] on span "Restaurants management" at bounding box center [457, 84] width 148 height 20
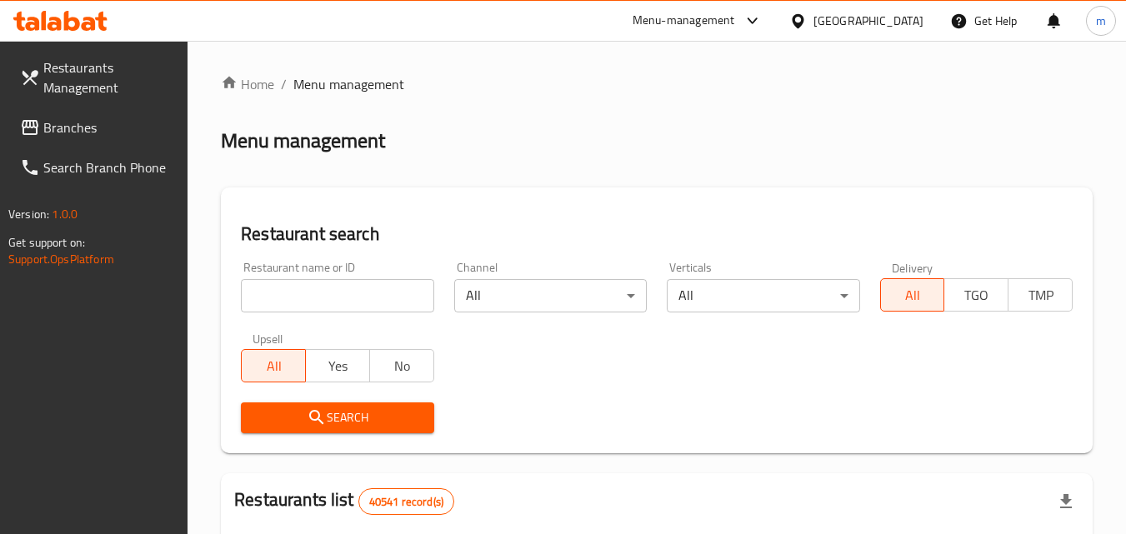
click at [325, 285] on input "search" at bounding box center [337, 295] width 193 height 33
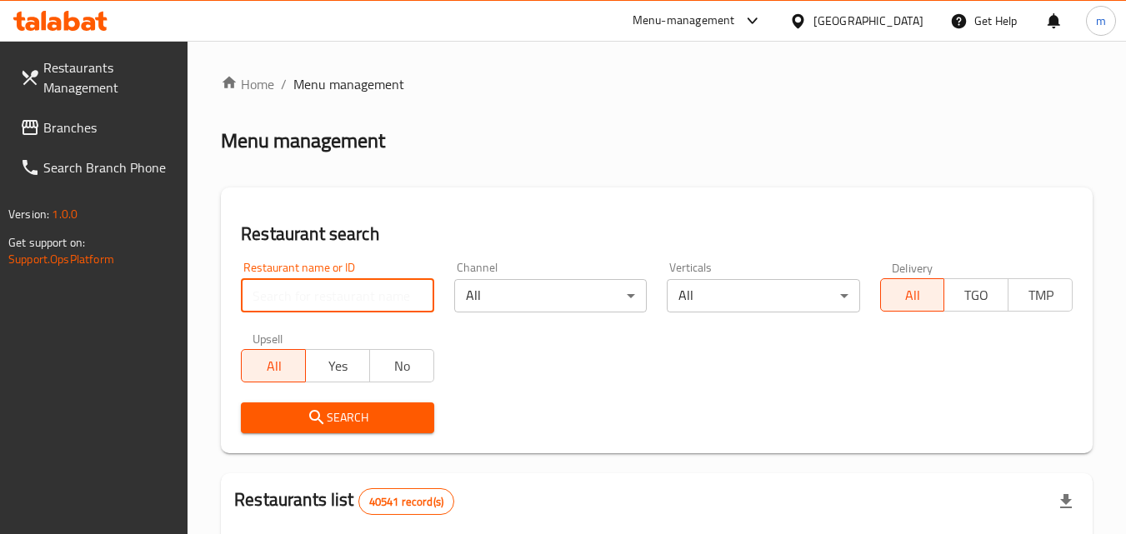
paste input "703461"
type input "703461"
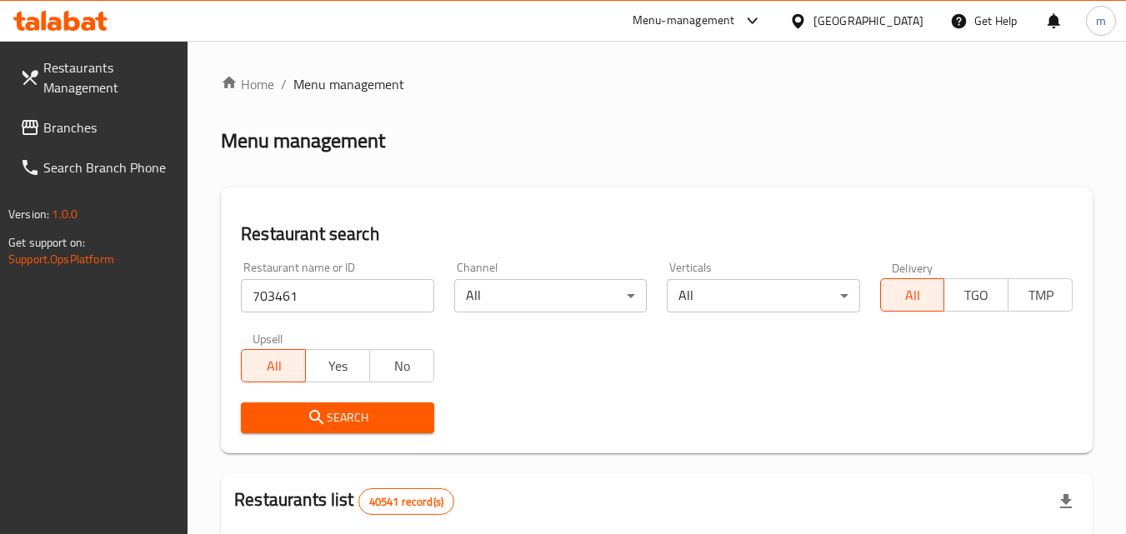
click at [338, 408] on span "Search" at bounding box center [337, 418] width 166 height 21
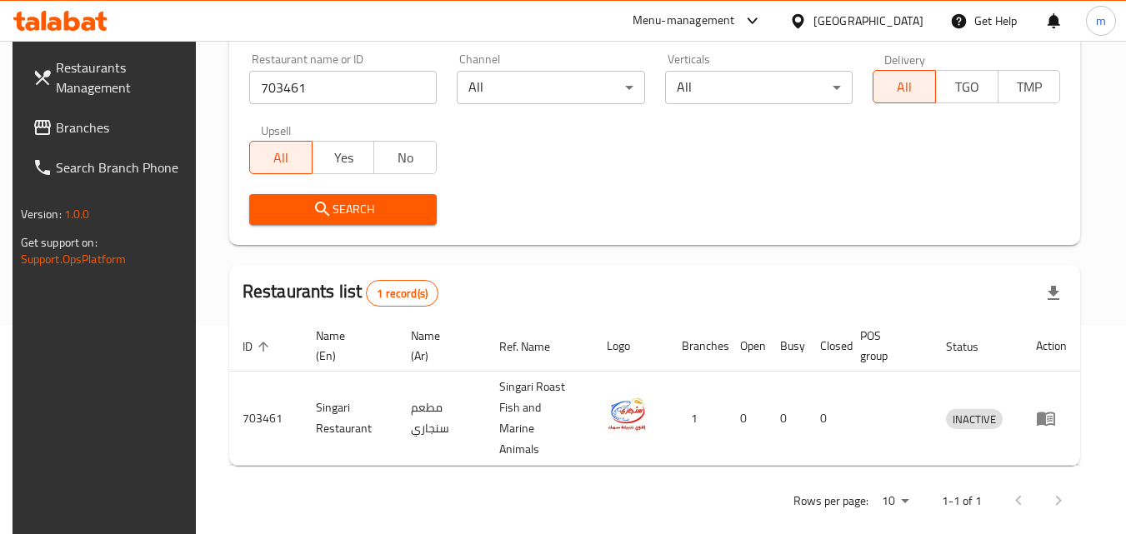
scroll to position [209, 0]
click at [881, 20] on div "[GEOGRAPHIC_DATA]" at bounding box center [869, 21] width 110 height 18
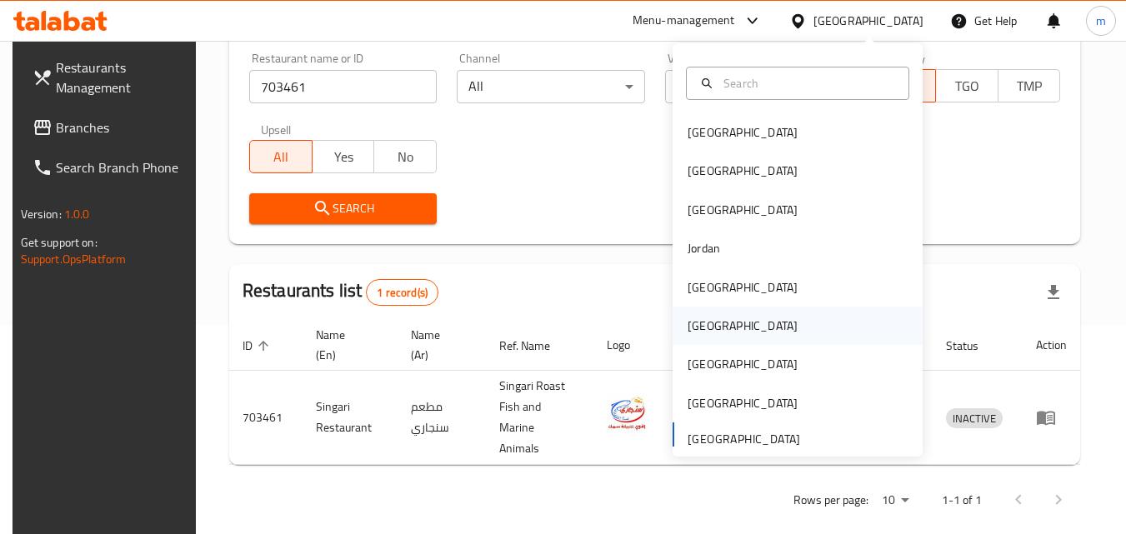
click at [698, 323] on div "[GEOGRAPHIC_DATA]" at bounding box center [743, 326] width 110 height 18
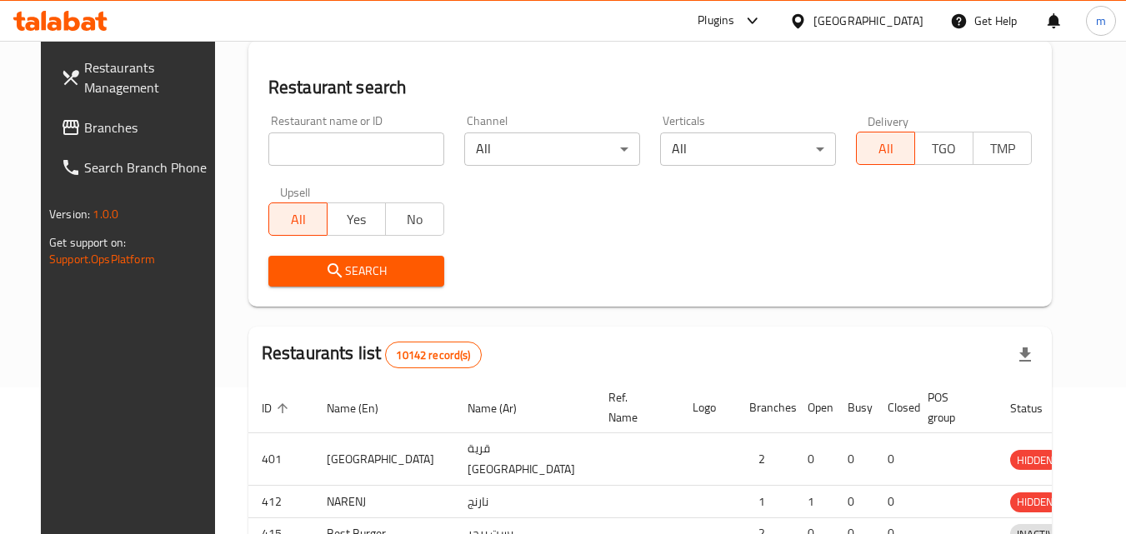
scroll to position [209, 0]
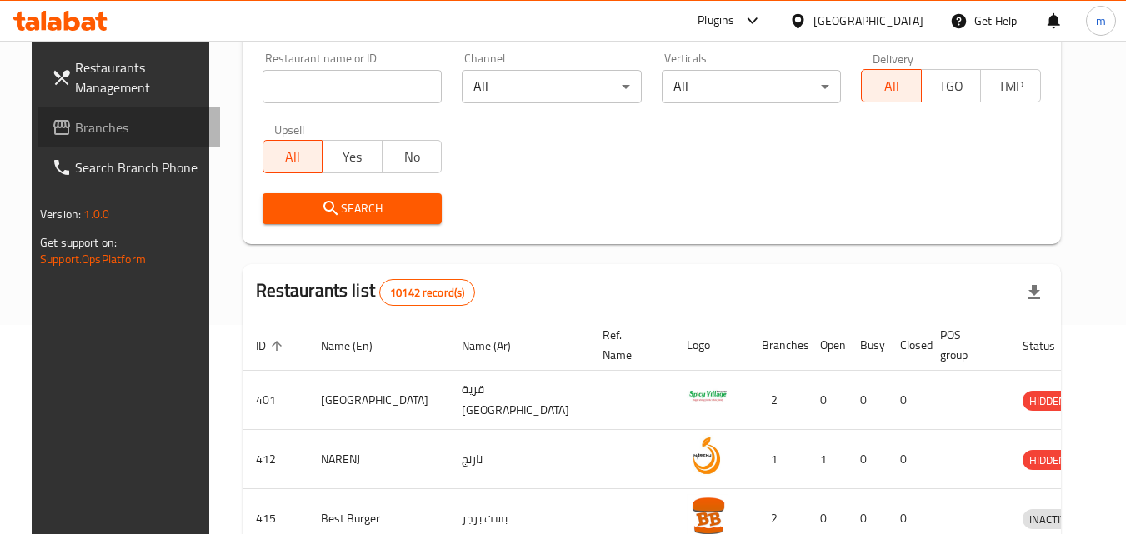
click at [152, 118] on span "Branches" at bounding box center [141, 128] width 132 height 20
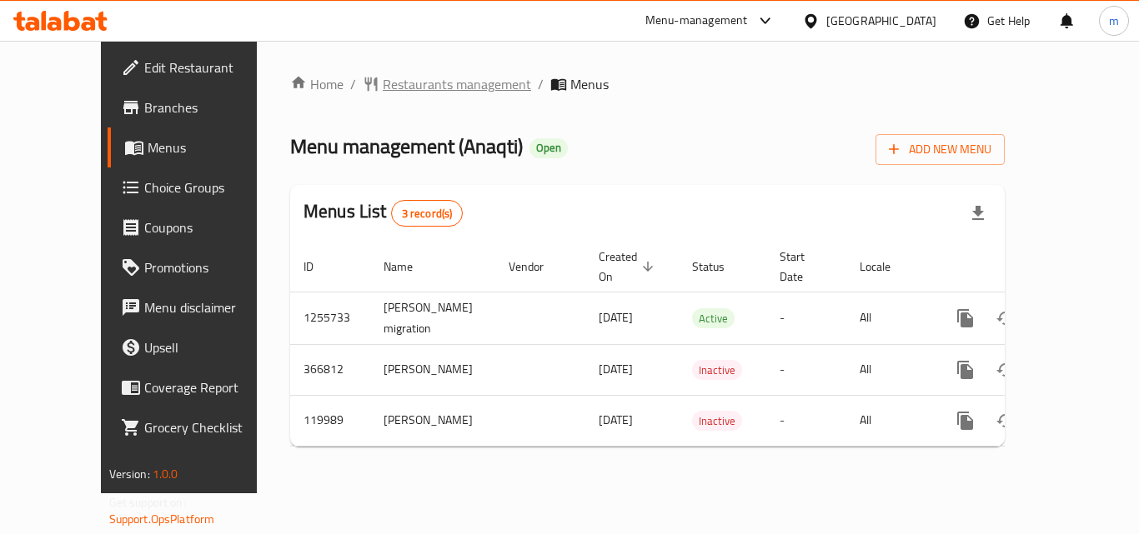
click at [403, 83] on span "Restaurants management" at bounding box center [457, 84] width 148 height 20
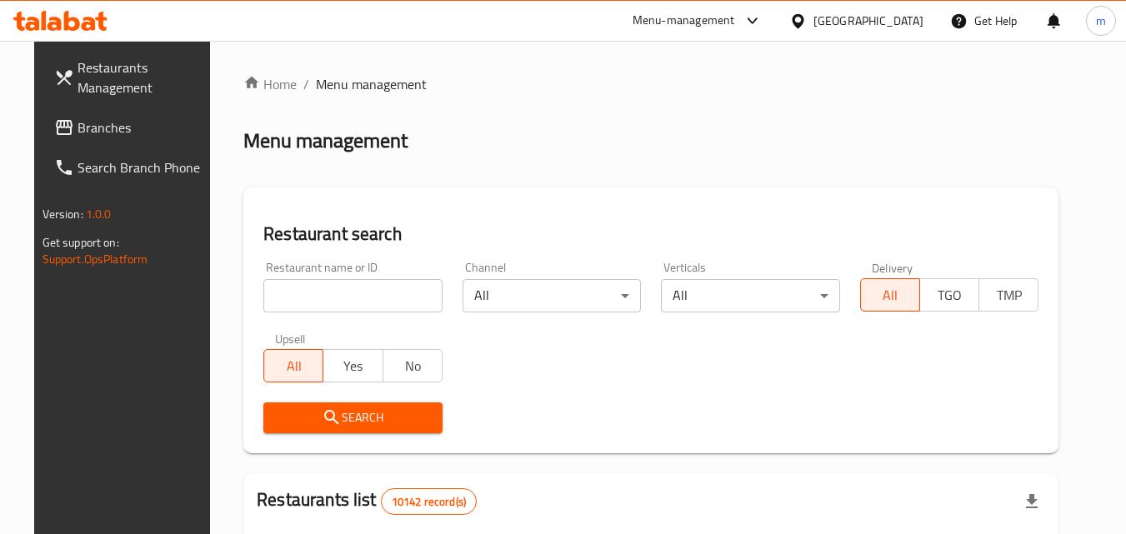
click at [348, 301] on input "search" at bounding box center [352, 295] width 179 height 33
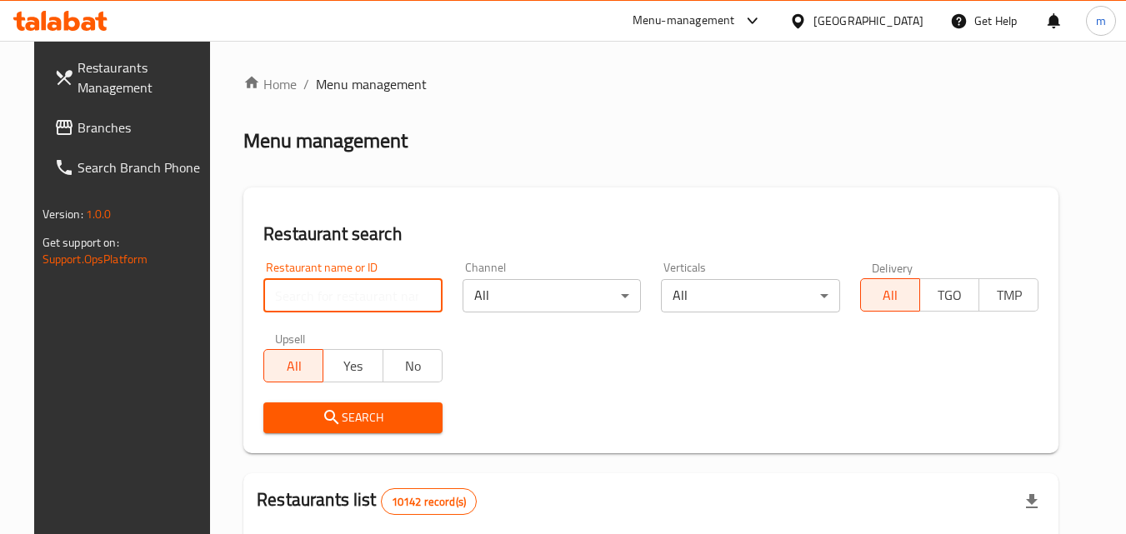
paste input "606354"
type input "606354"
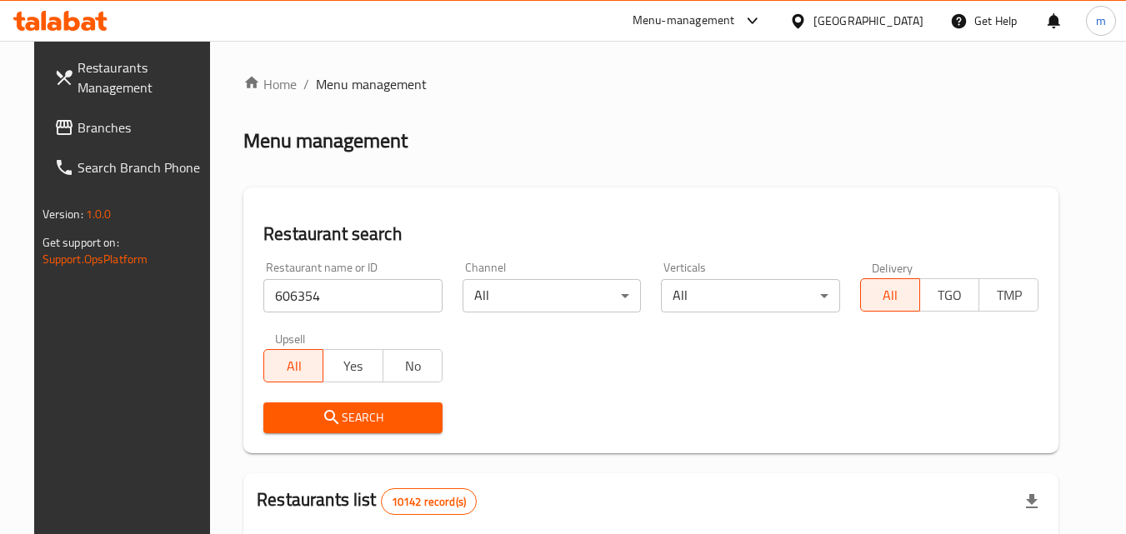
click at [370, 406] on button "Search" at bounding box center [352, 418] width 179 height 31
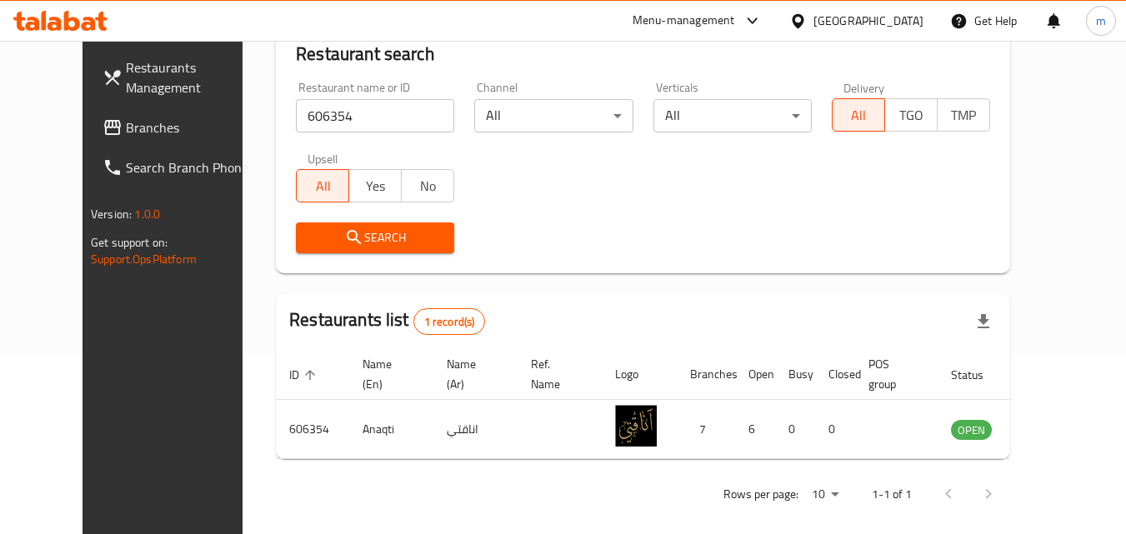
scroll to position [195, 0]
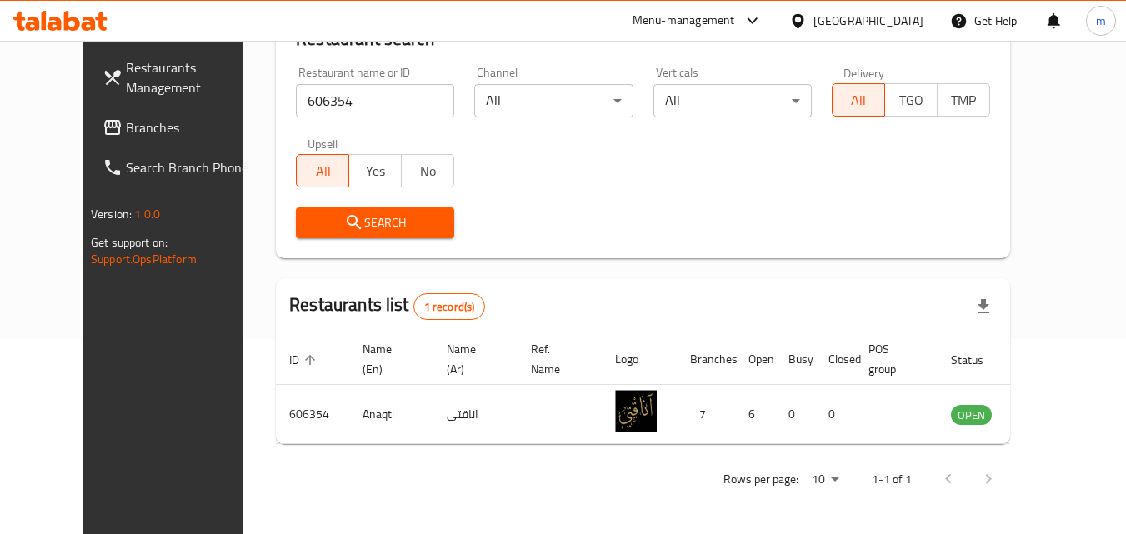
click at [904, 10] on div "[GEOGRAPHIC_DATA]" at bounding box center [856, 21] width 161 height 40
click at [902, 19] on div "[GEOGRAPHIC_DATA]" at bounding box center [869, 21] width 110 height 18
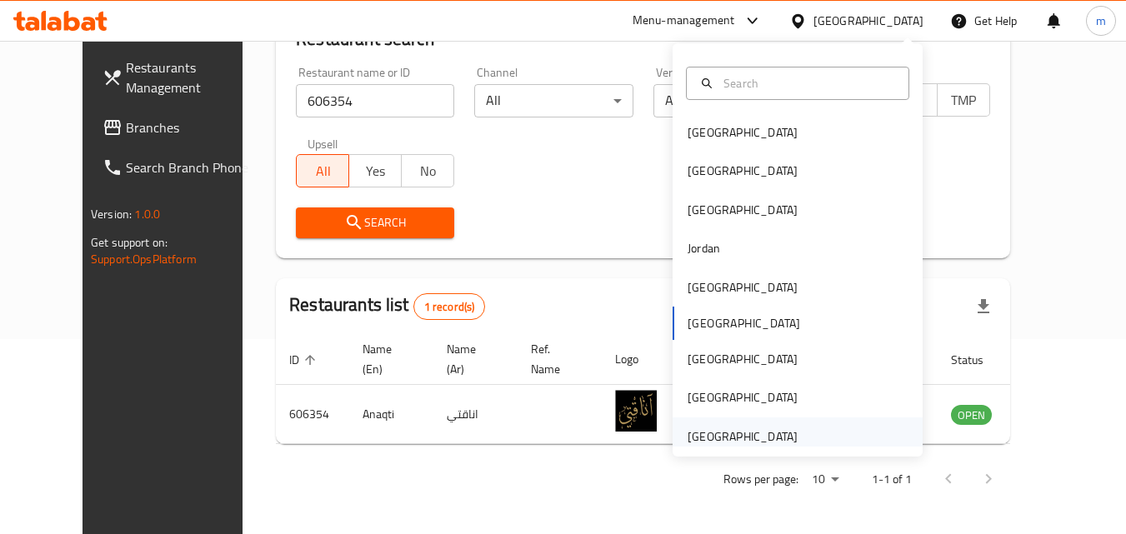
click at [724, 428] on div "[GEOGRAPHIC_DATA]" at bounding box center [743, 437] width 110 height 18
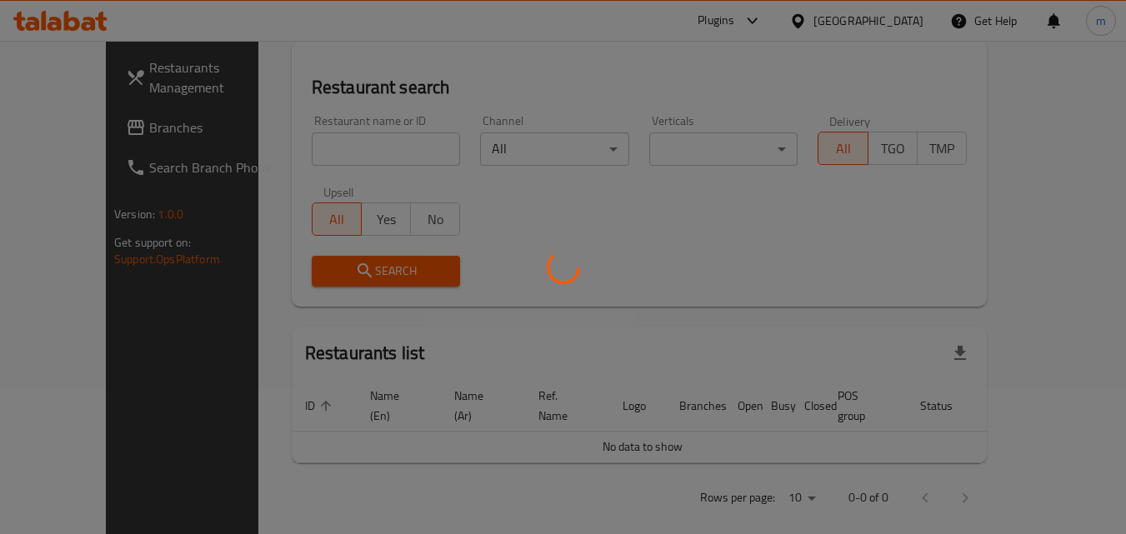
scroll to position [195, 0]
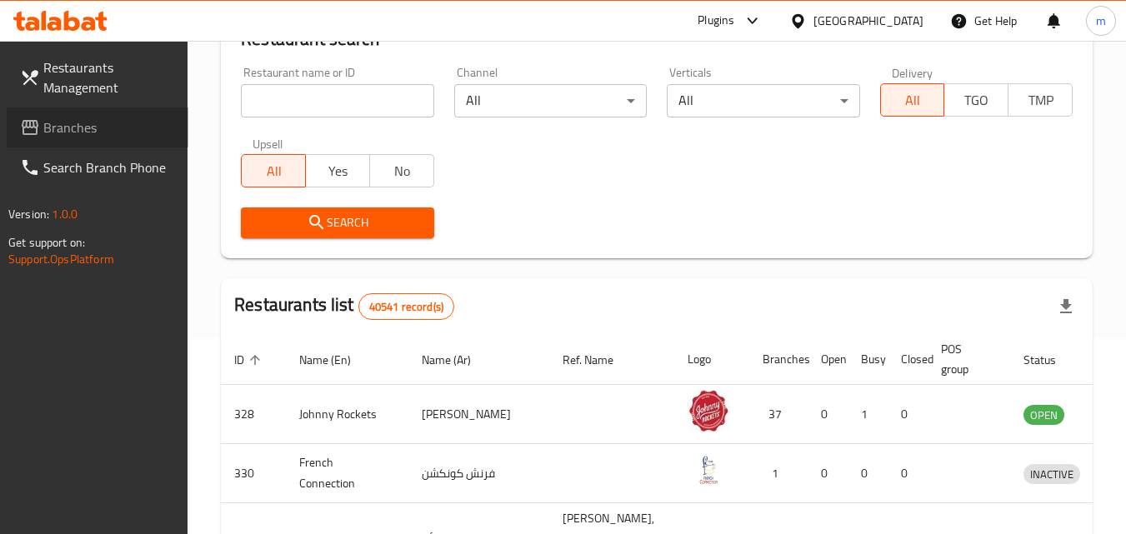
click at [80, 130] on span "Branches" at bounding box center [109, 128] width 132 height 20
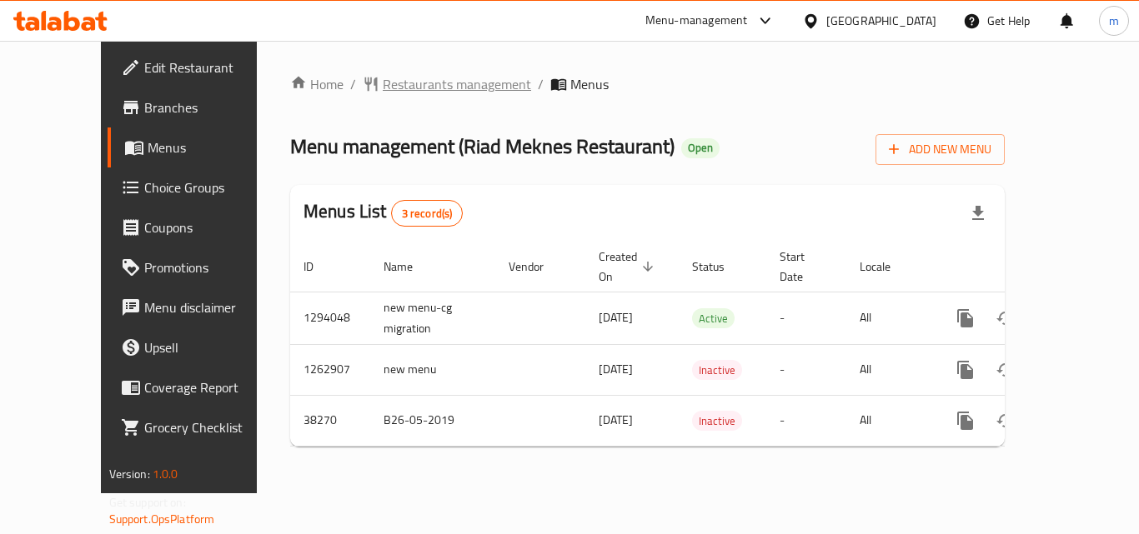
click at [383, 83] on span "Restaurants management" at bounding box center [457, 84] width 148 height 20
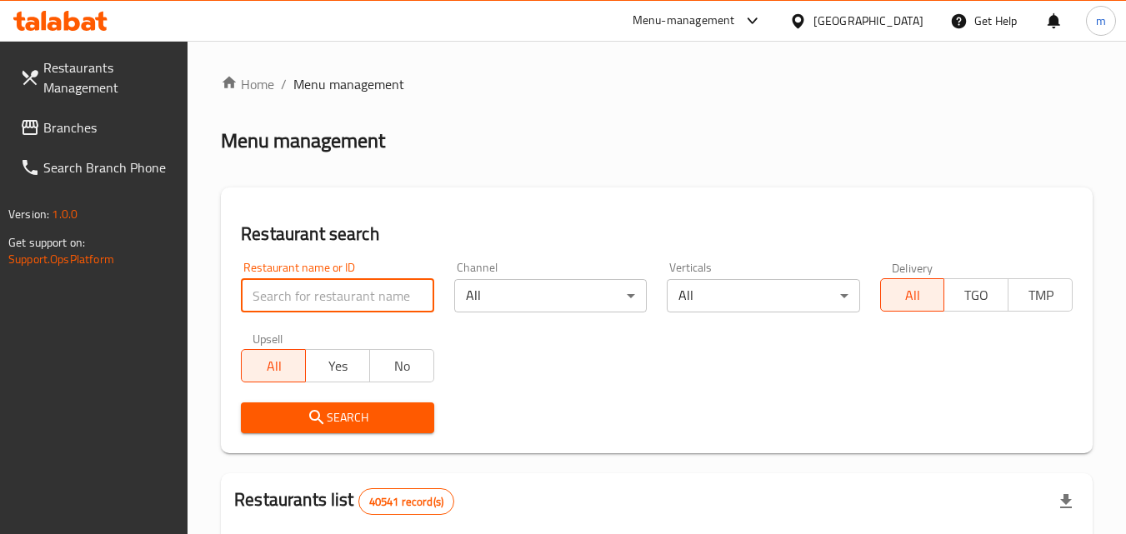
click at [331, 287] on input "search" at bounding box center [337, 295] width 193 height 33
paste input "3292"
type input "3292"
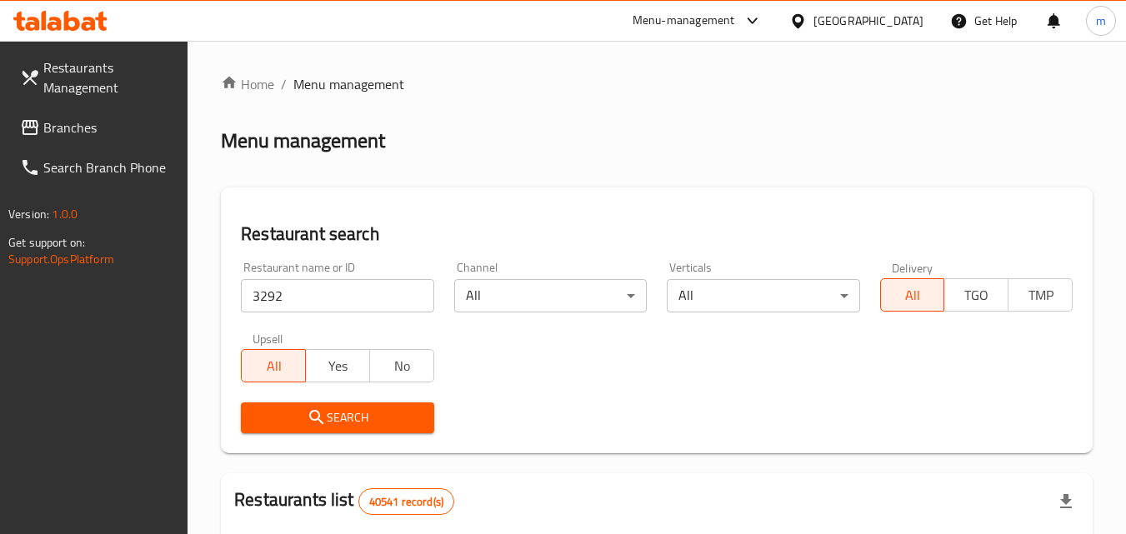
click at [351, 408] on span "Search" at bounding box center [337, 418] width 166 height 21
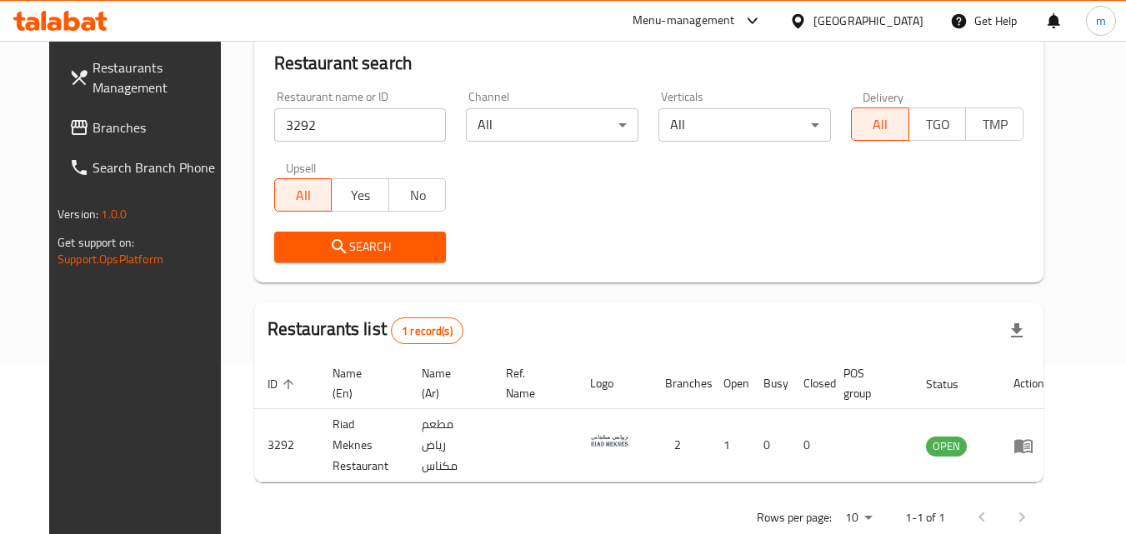
scroll to position [195, 0]
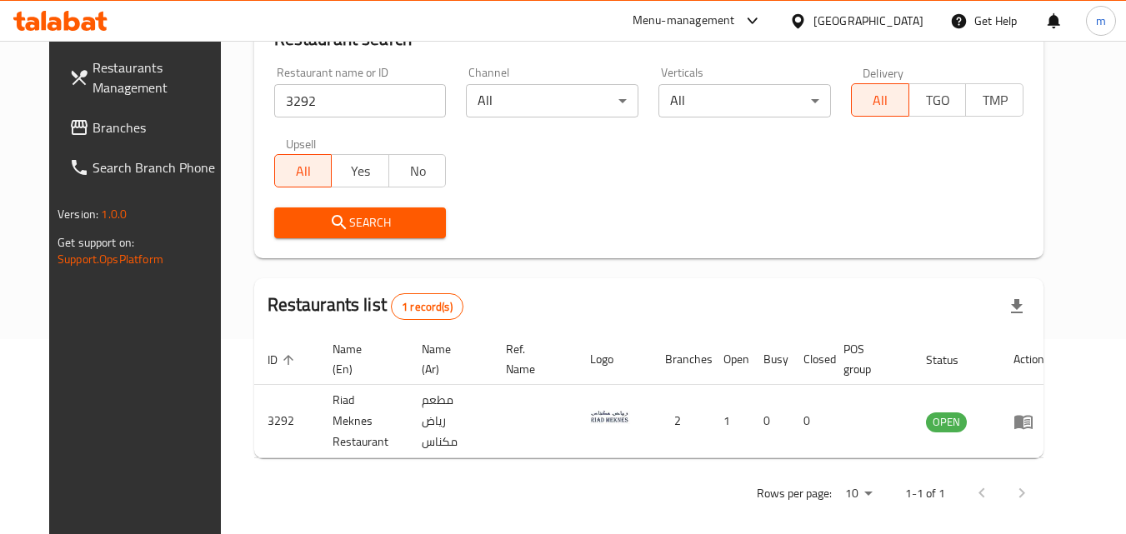
click at [870, 23] on div "[GEOGRAPHIC_DATA]" at bounding box center [869, 21] width 110 height 18
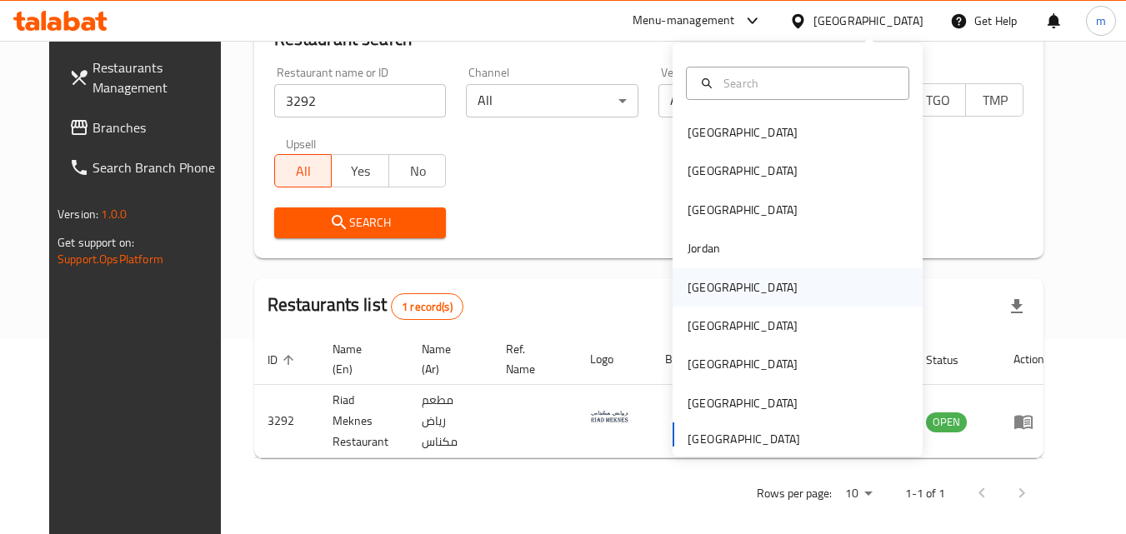
click at [726, 288] on div "[GEOGRAPHIC_DATA]" at bounding box center [798, 287] width 250 height 38
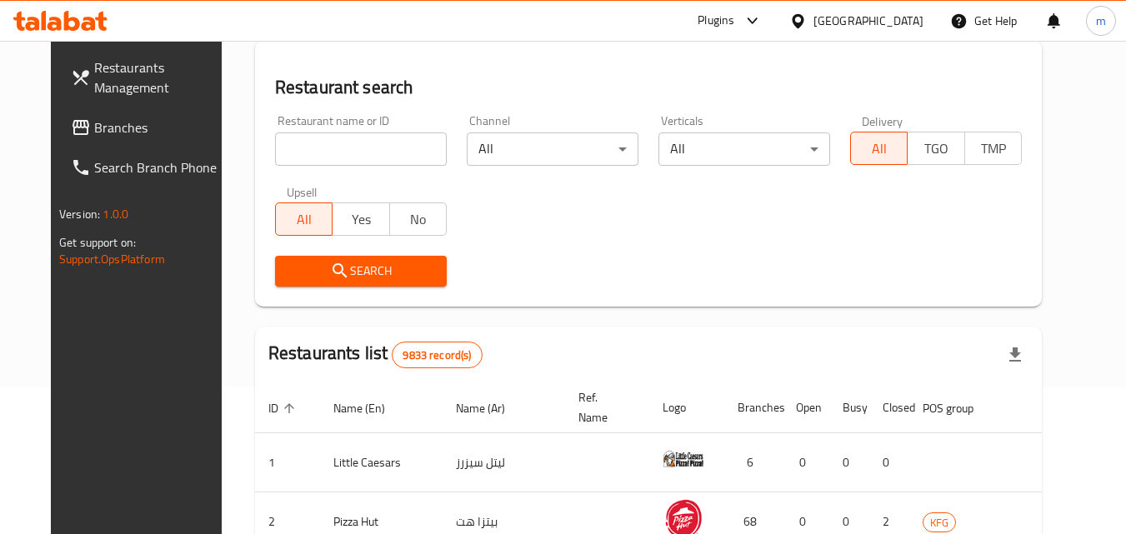
scroll to position [195, 0]
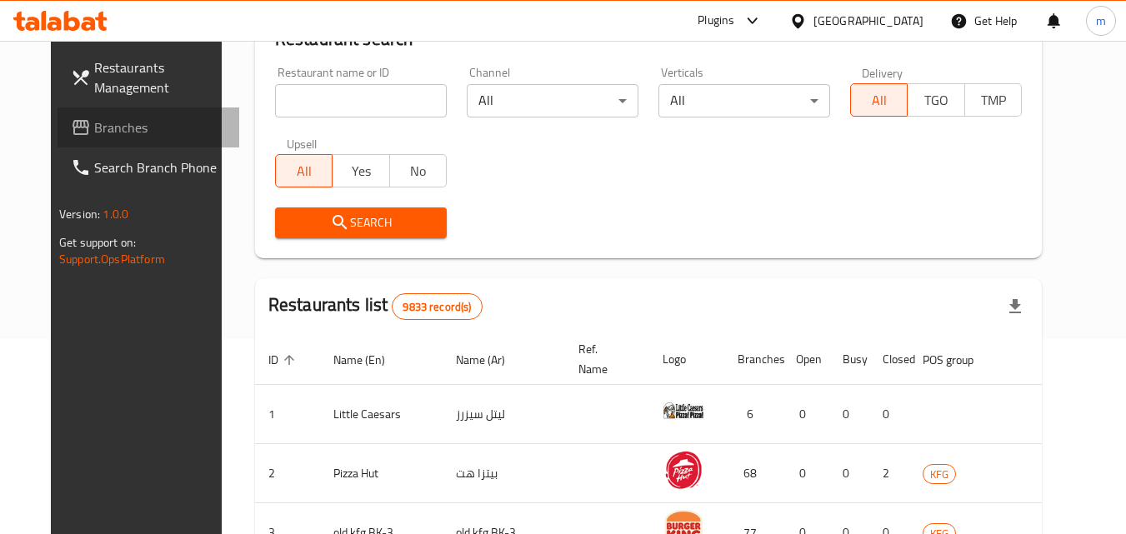
click at [125, 120] on span "Branches" at bounding box center [160, 128] width 132 height 20
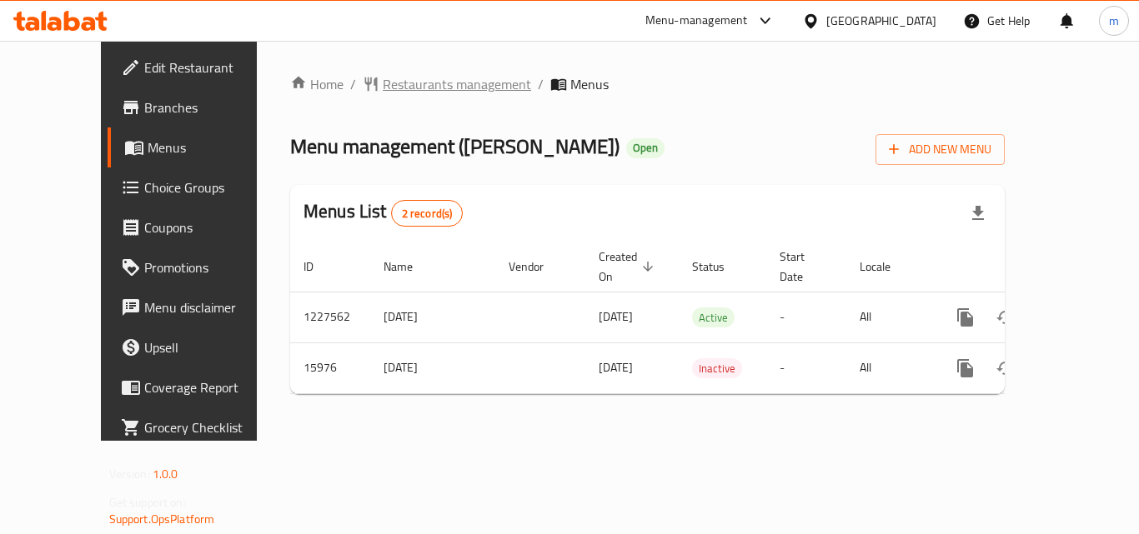
click at [398, 75] on span "Restaurants management" at bounding box center [457, 84] width 148 height 20
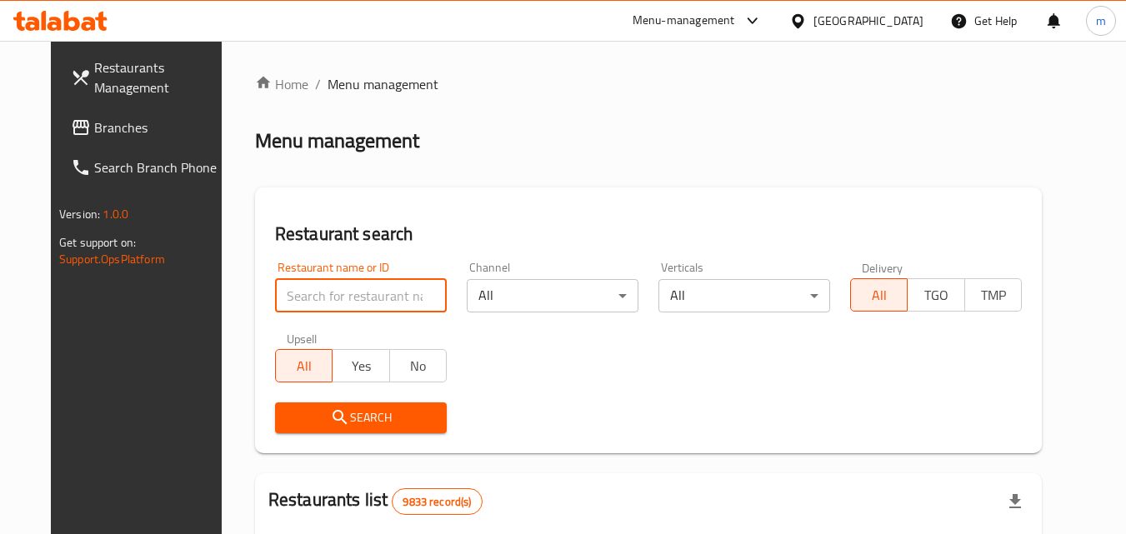
click at [357, 283] on input "search" at bounding box center [361, 295] width 172 height 33
paste input "9220"
type input "9220"
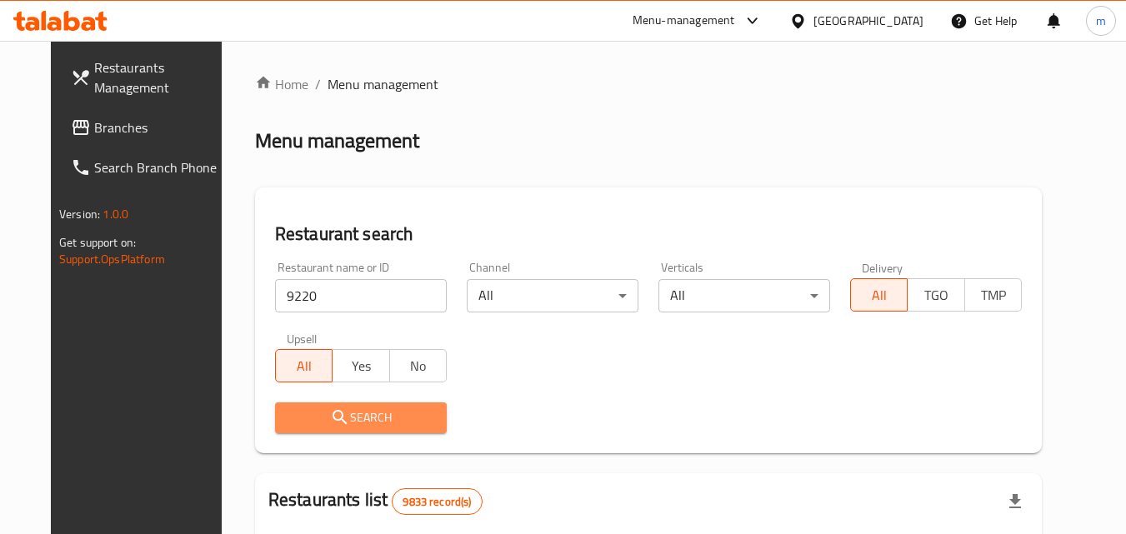
click at [358, 408] on span "Search" at bounding box center [360, 418] width 145 height 21
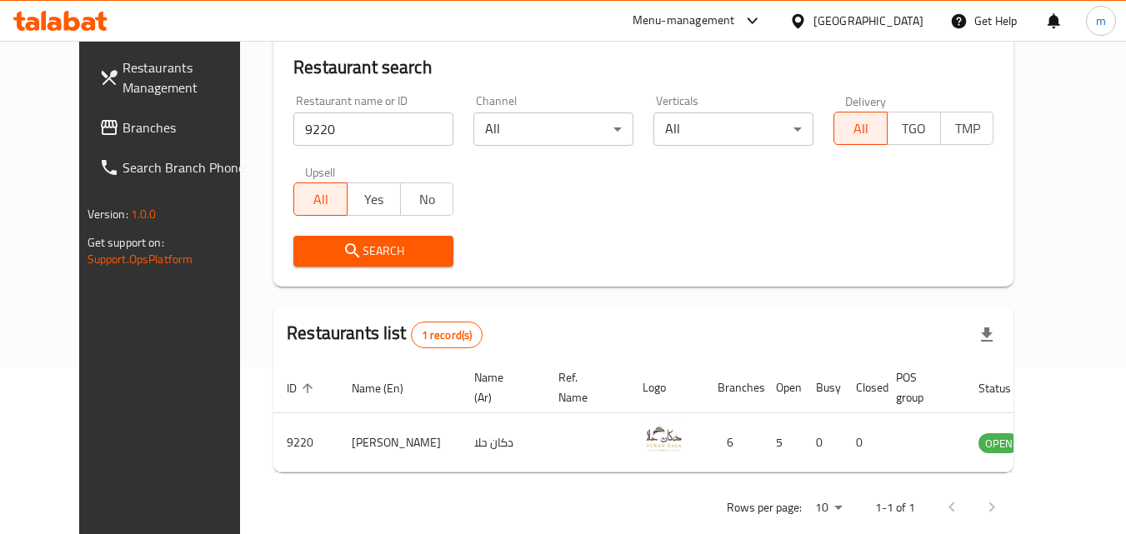
scroll to position [195, 0]
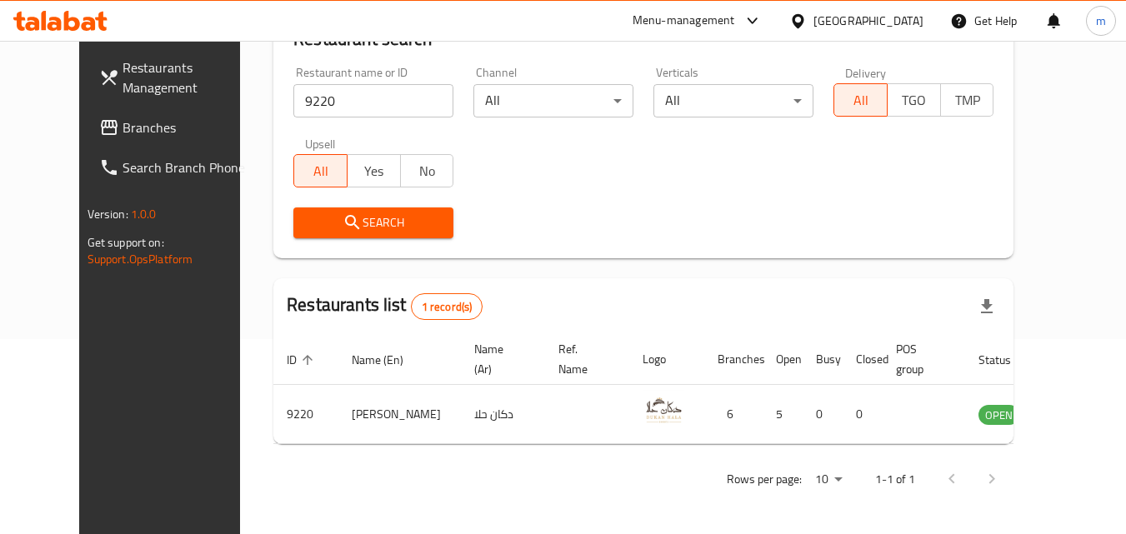
click at [909, 23] on div "[GEOGRAPHIC_DATA]" at bounding box center [869, 21] width 110 height 18
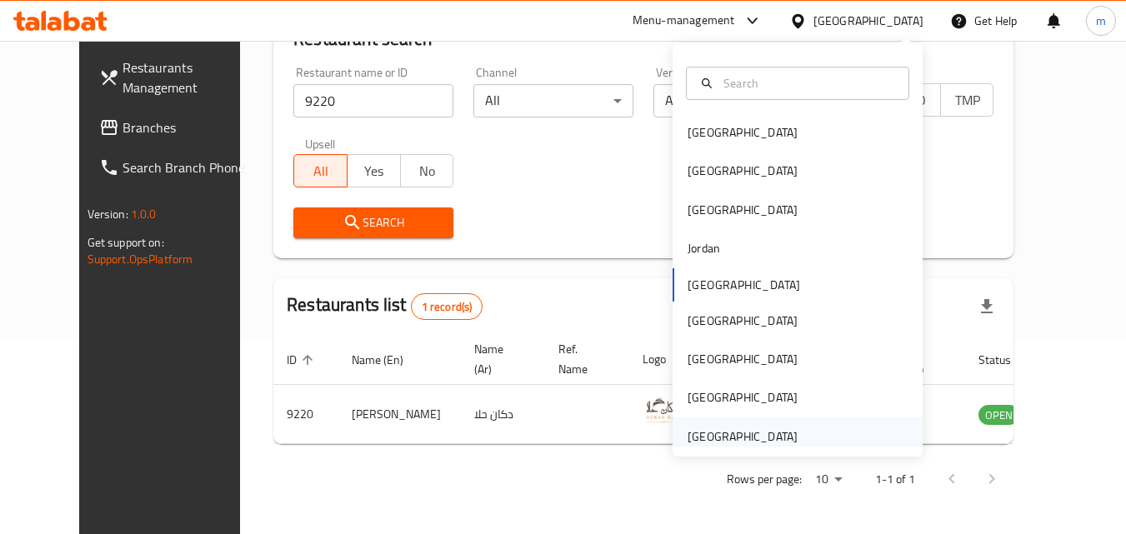
click at [701, 428] on div "[GEOGRAPHIC_DATA]" at bounding box center [743, 437] width 110 height 18
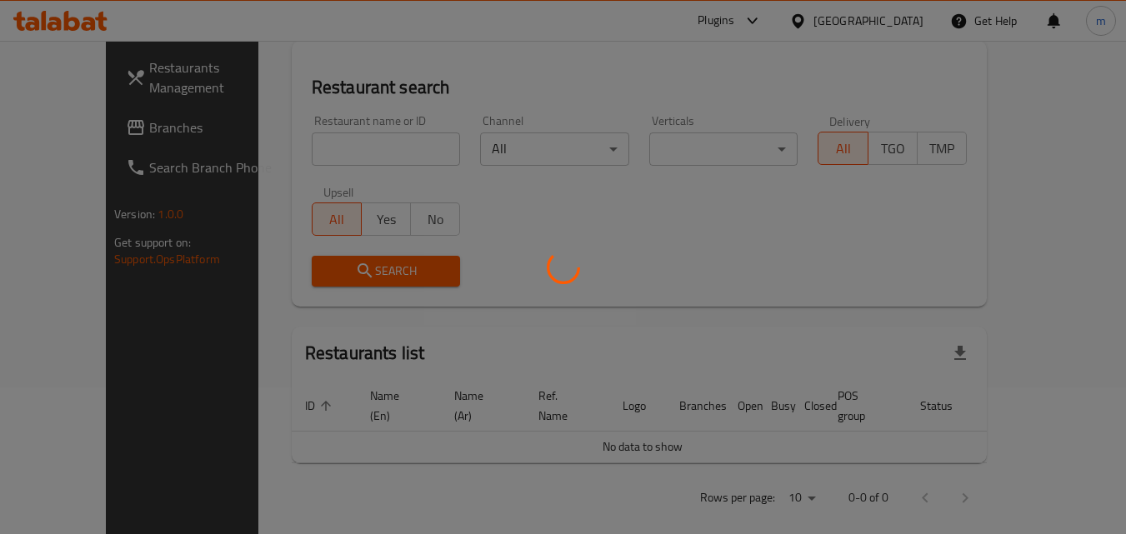
scroll to position [195, 0]
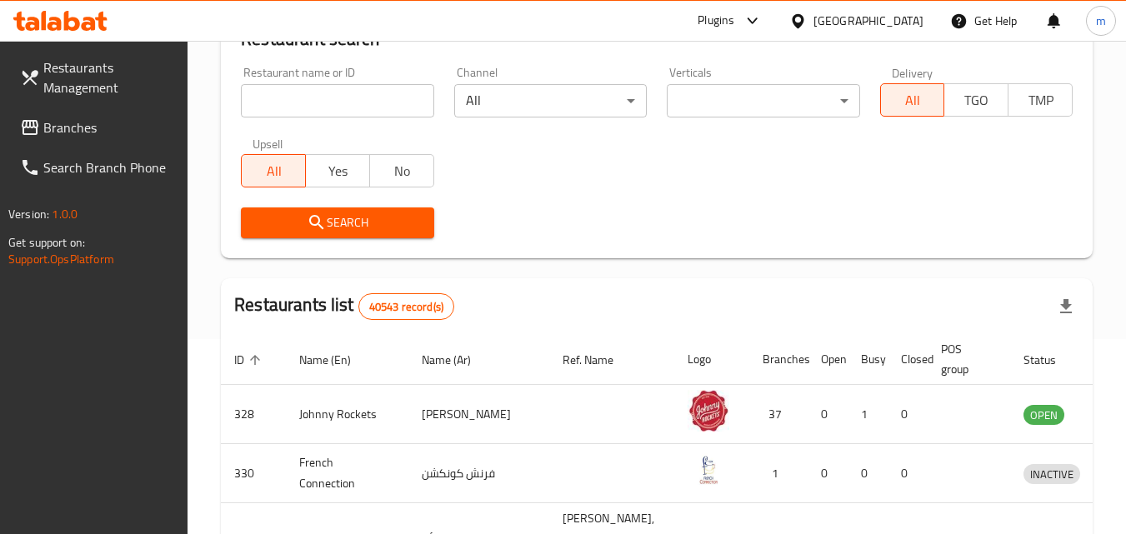
click at [73, 122] on span "Branches" at bounding box center [109, 128] width 132 height 20
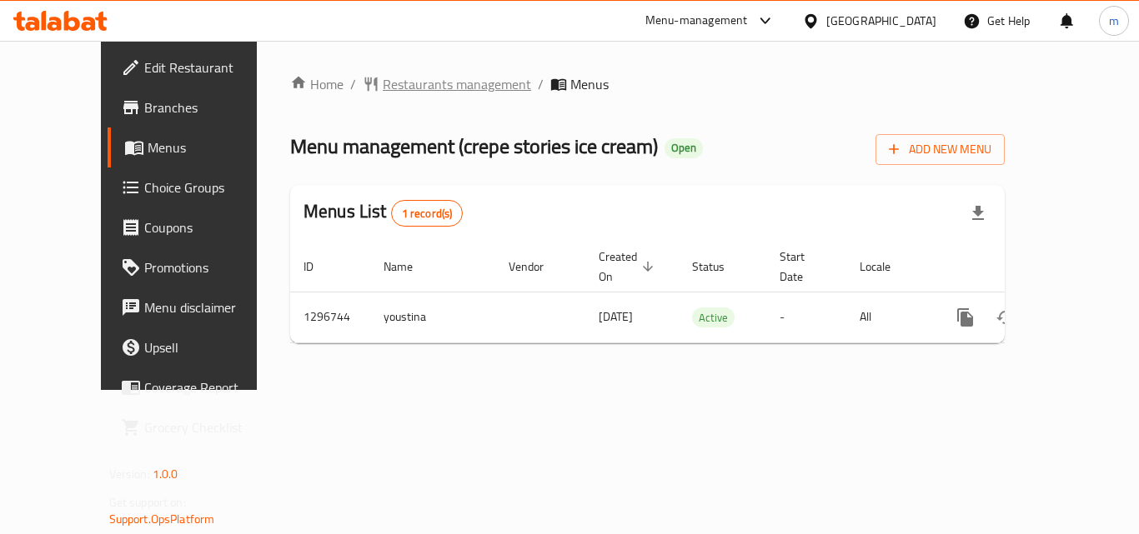
click at [383, 78] on span "Restaurants management" at bounding box center [457, 84] width 148 height 20
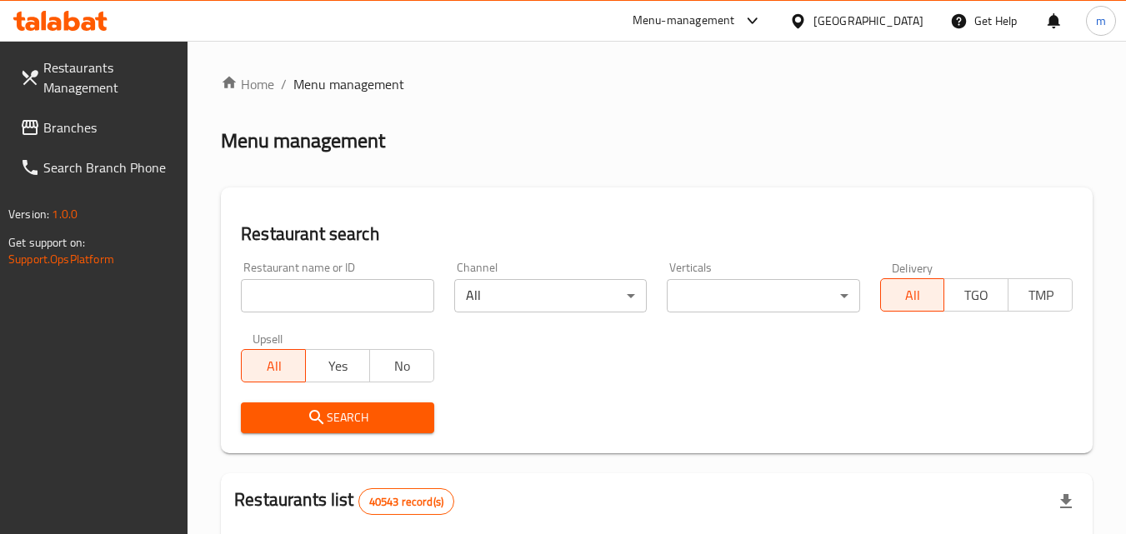
click at [363, 298] on input "search" at bounding box center [337, 295] width 193 height 33
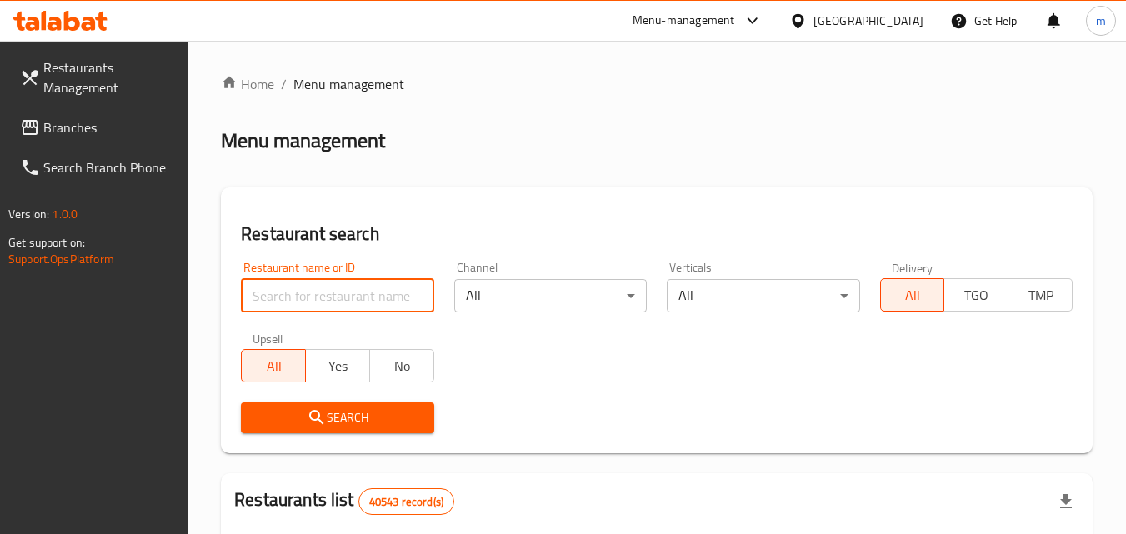
paste input "699899"
type input "699899"
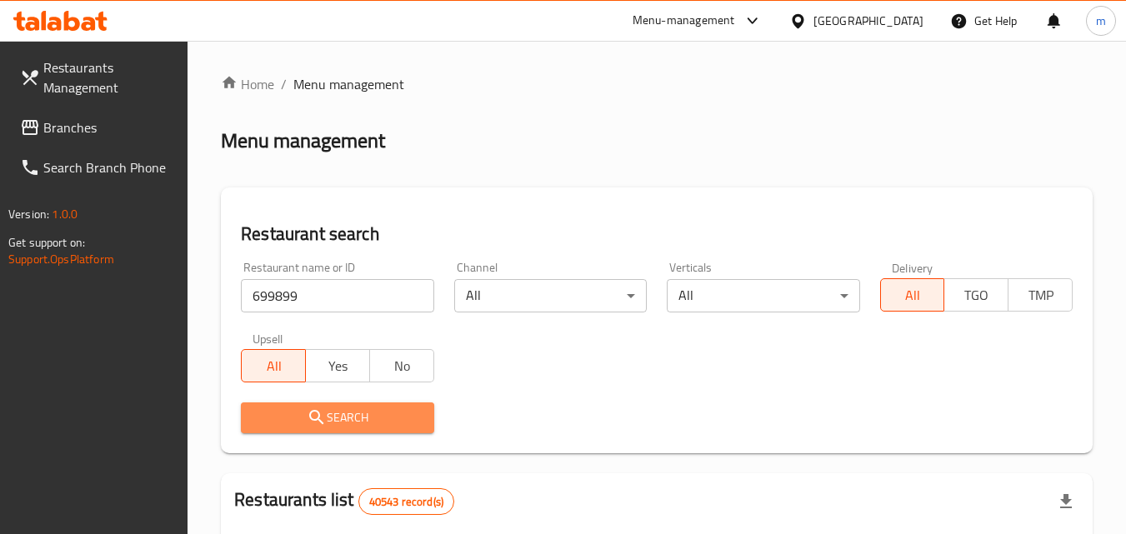
click at [363, 416] on span "Search" at bounding box center [337, 418] width 166 height 21
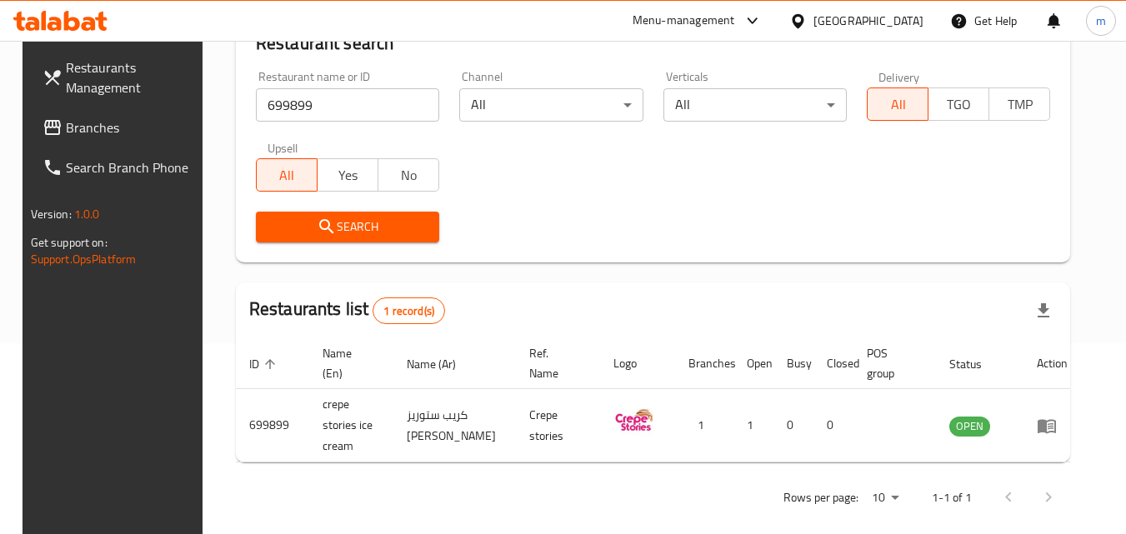
scroll to position [195, 0]
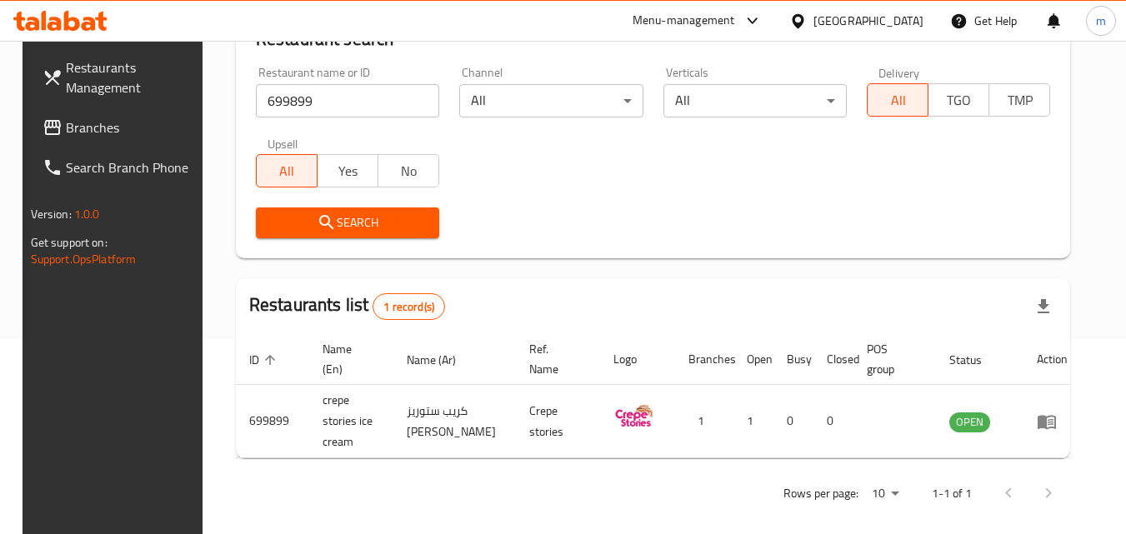
click at [140, 125] on span "Branches" at bounding box center [132, 128] width 132 height 20
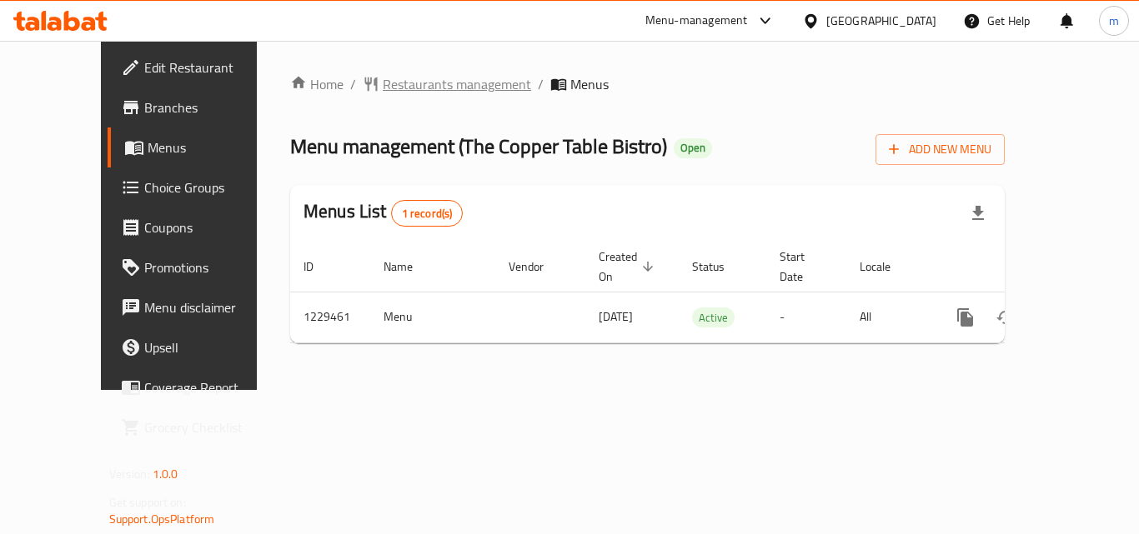
click at [383, 86] on span "Restaurants management" at bounding box center [457, 84] width 148 height 20
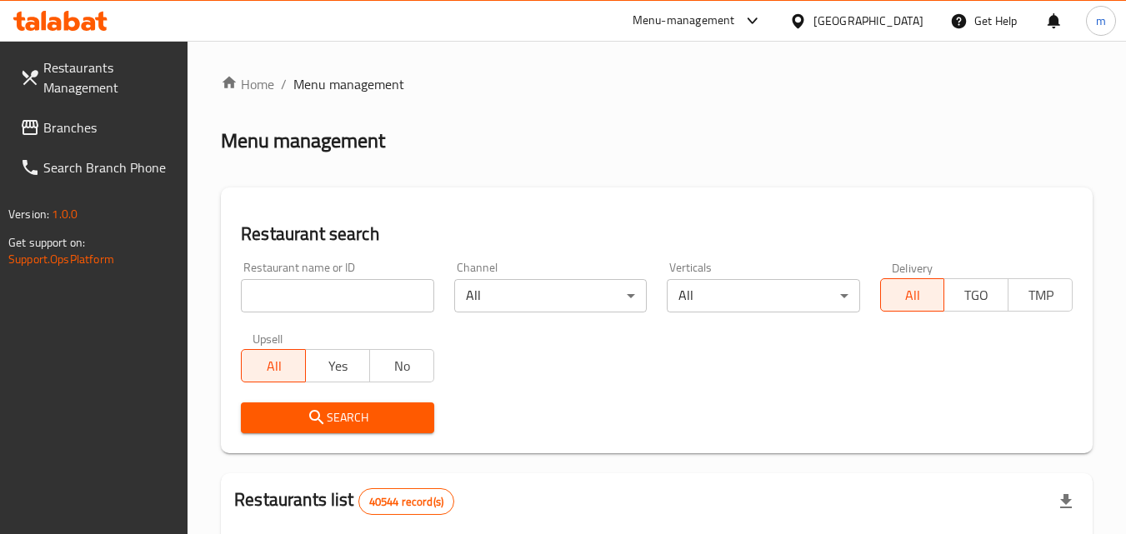
click at [335, 292] on input "search" at bounding box center [337, 295] width 193 height 33
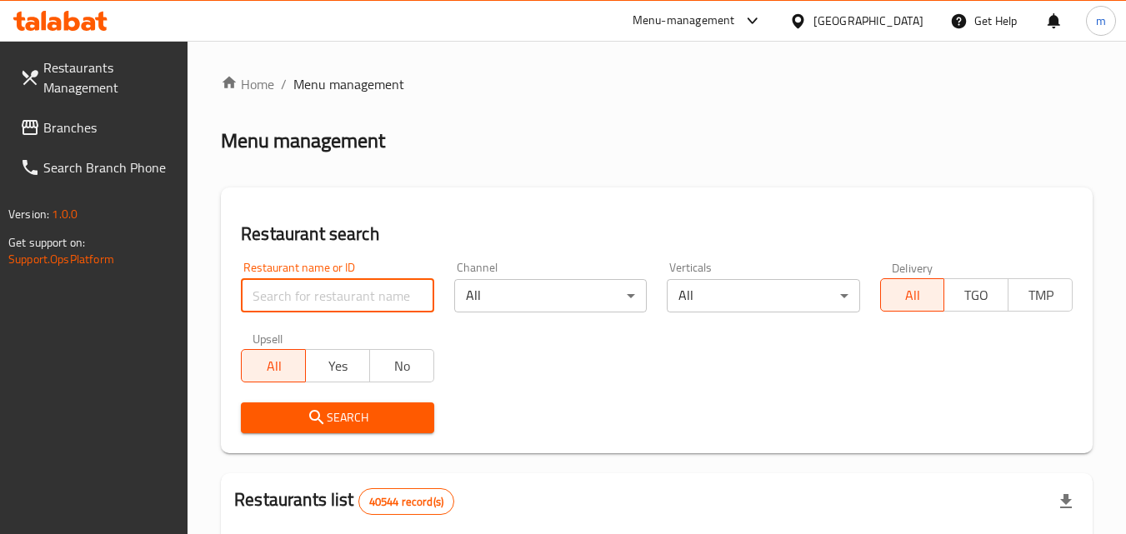
paste input "676706"
type input "676706"
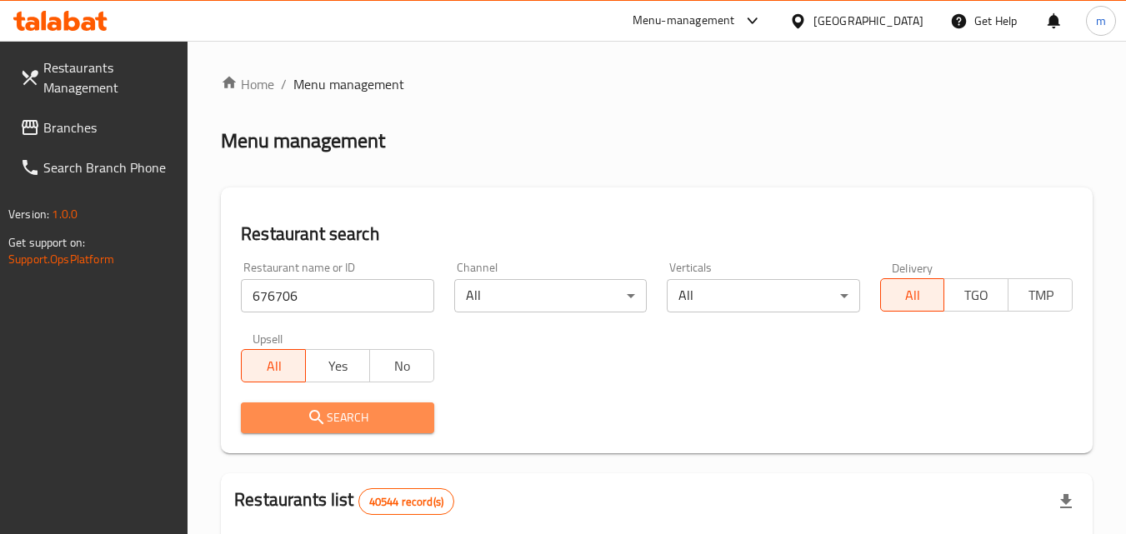
click at [322, 403] on button "Search" at bounding box center [337, 418] width 193 height 31
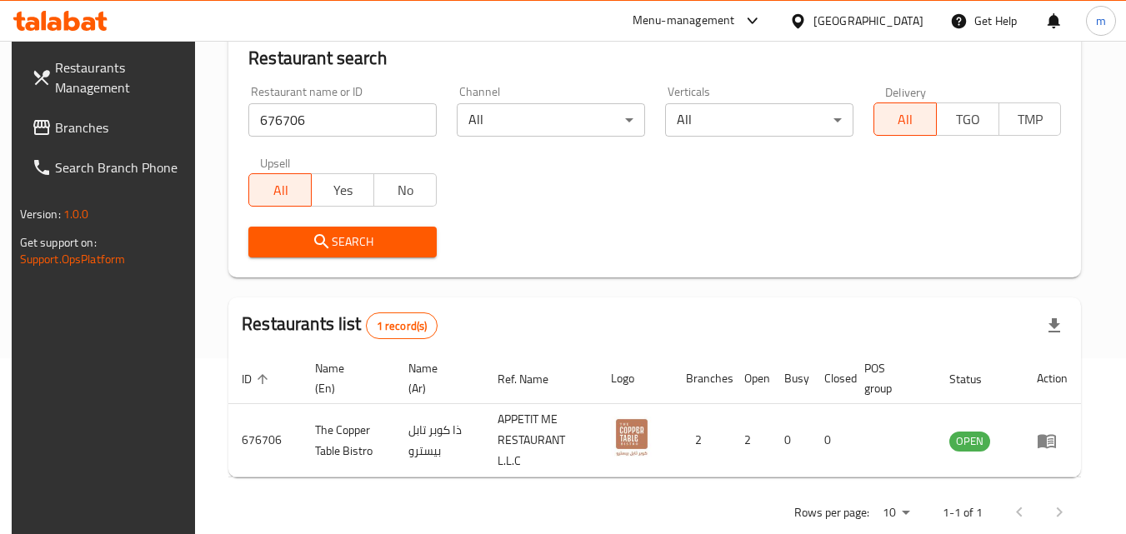
scroll to position [209, 0]
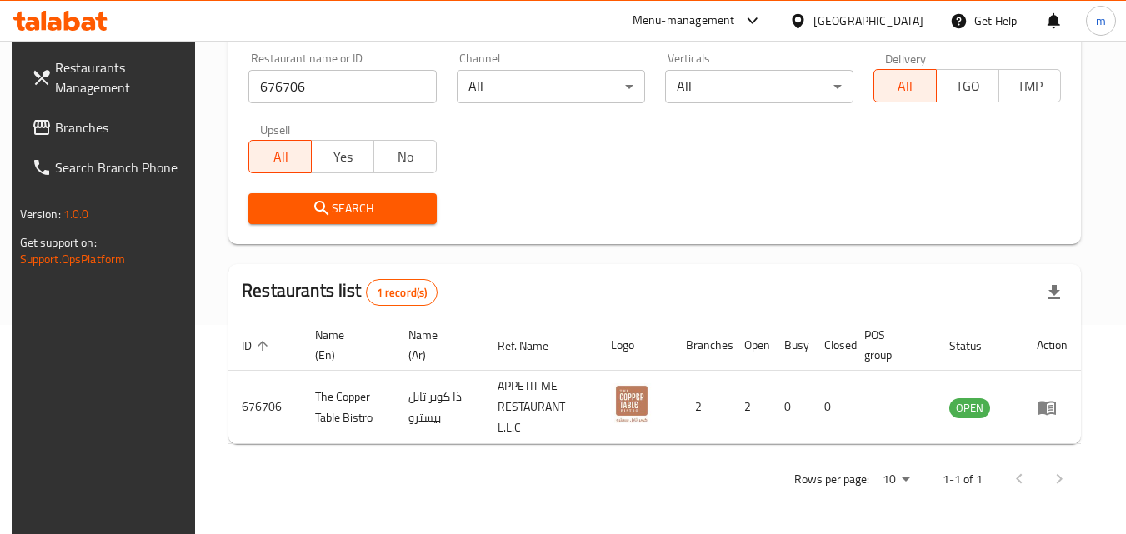
click at [860, 26] on div "[GEOGRAPHIC_DATA]" at bounding box center [869, 21] width 110 height 18
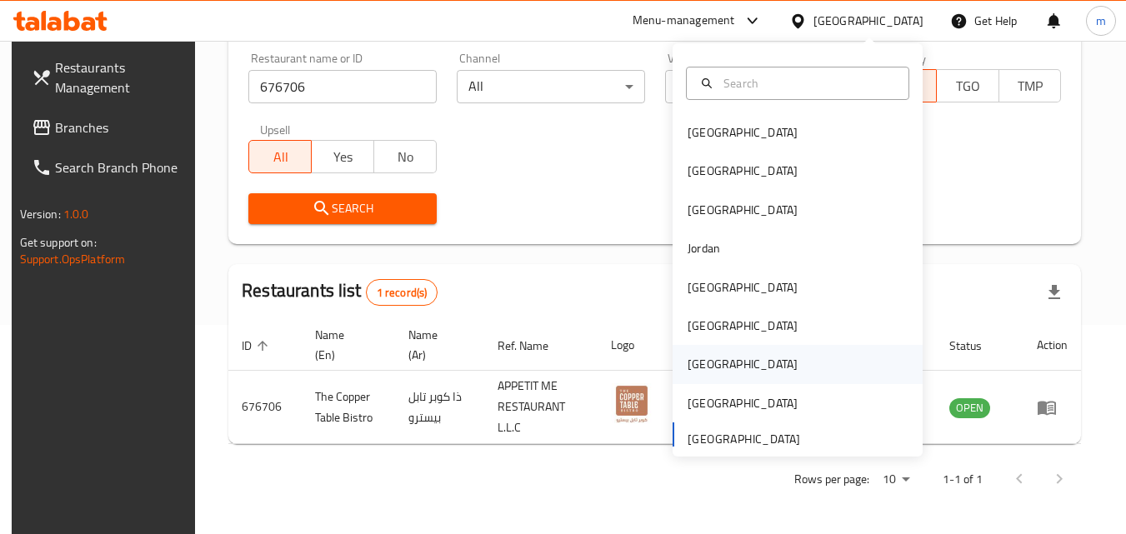
click at [693, 360] on div "[GEOGRAPHIC_DATA]" at bounding box center [743, 364] width 110 height 18
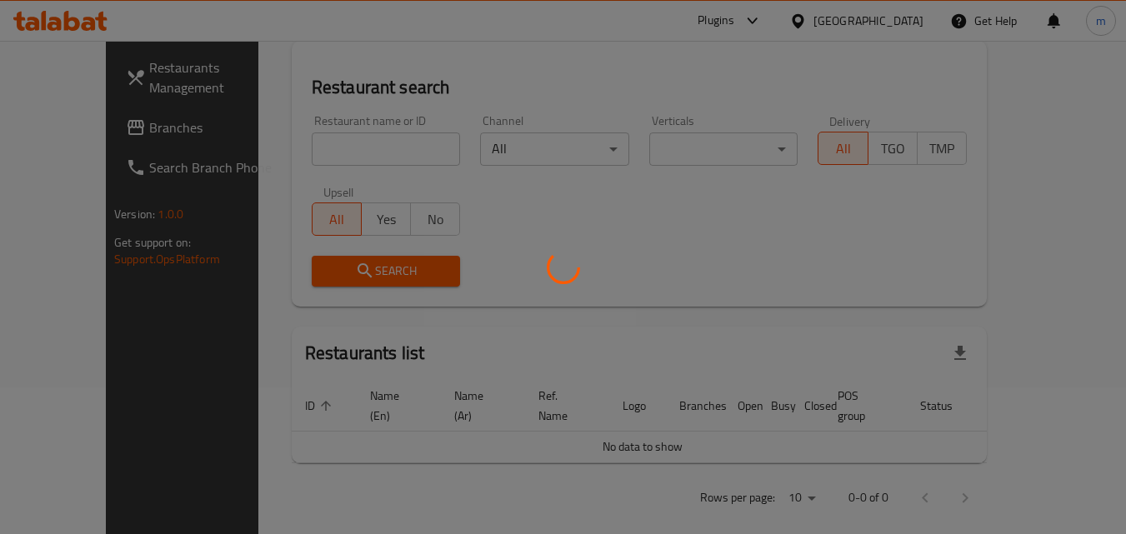
scroll to position [209, 0]
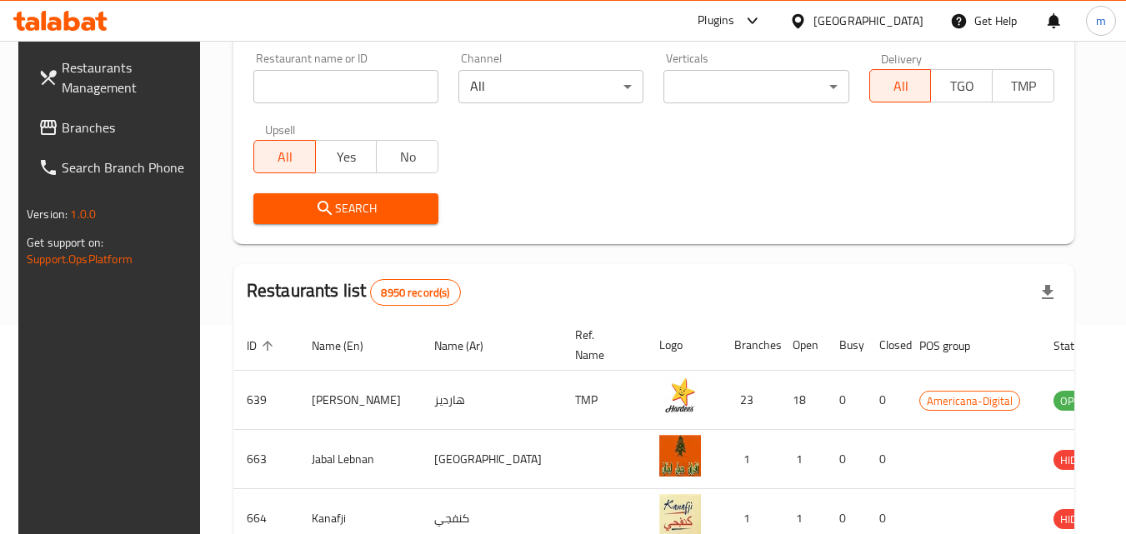
click at [118, 111] on link "Branches" at bounding box center [116, 128] width 182 height 40
